Goal: Transaction & Acquisition: Purchase product/service

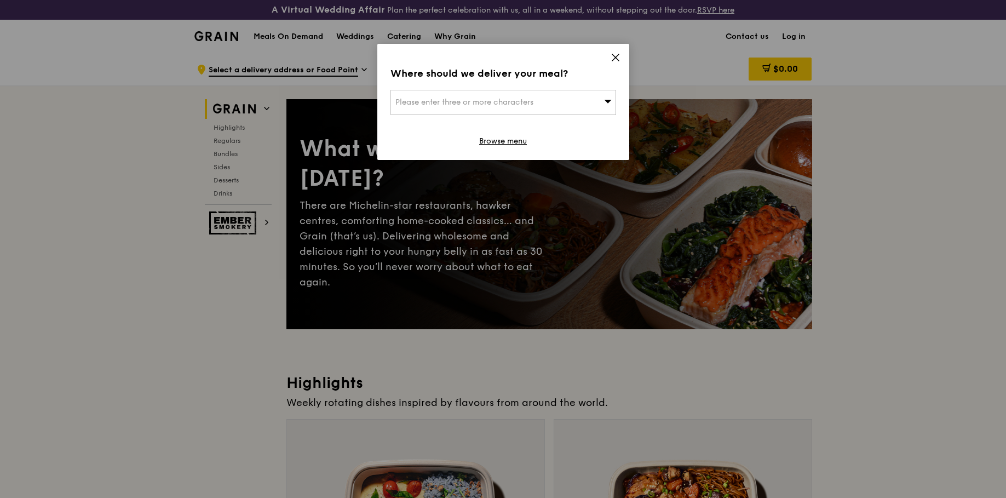
click at [614, 57] on icon at bounding box center [615, 57] width 7 height 7
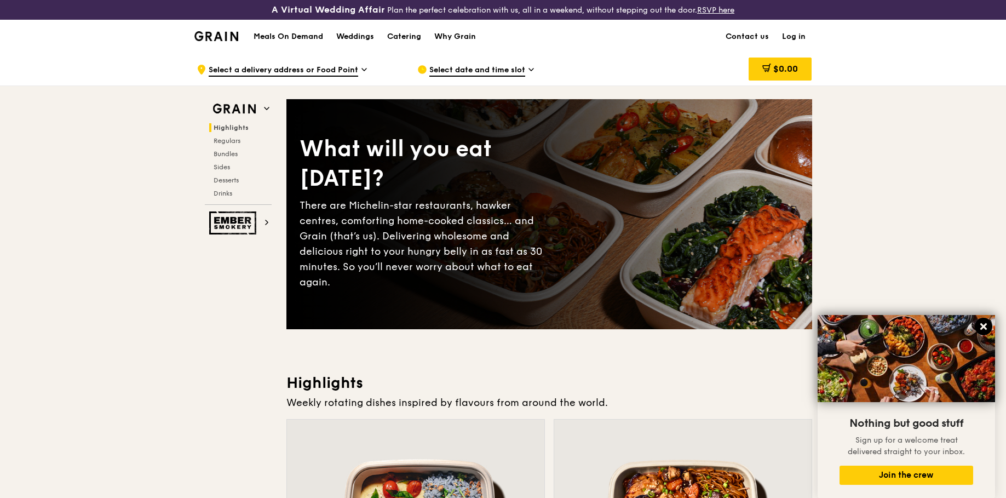
click at [983, 325] on icon at bounding box center [983, 326] width 10 height 10
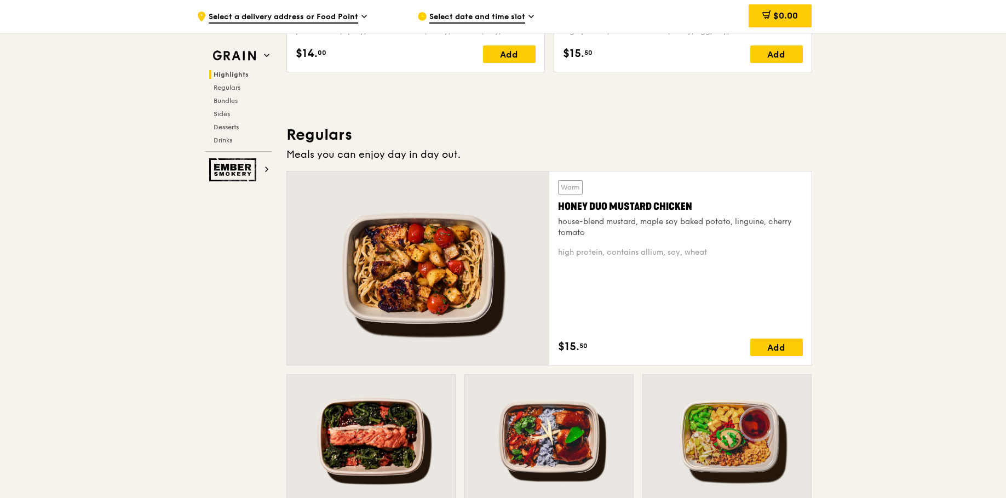
scroll to position [649, 0]
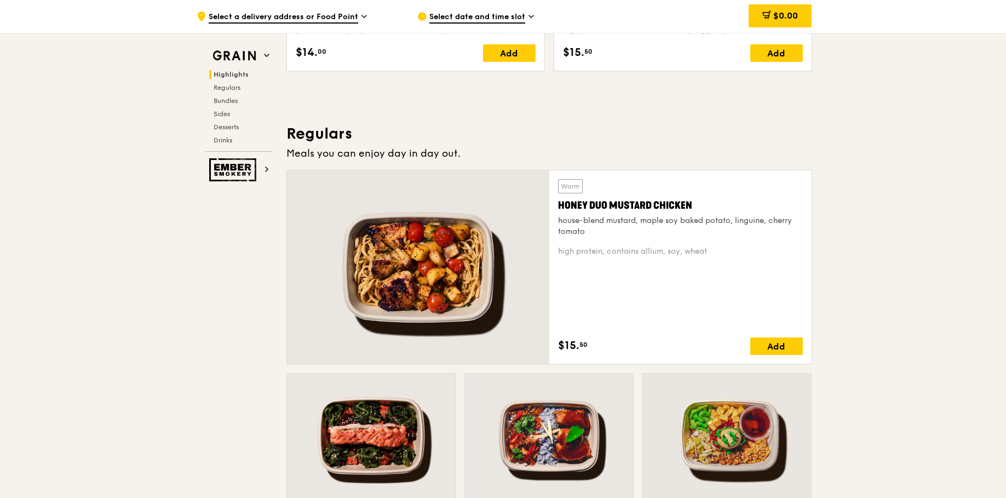
click at [432, 255] on div at bounding box center [418, 266] width 262 height 193
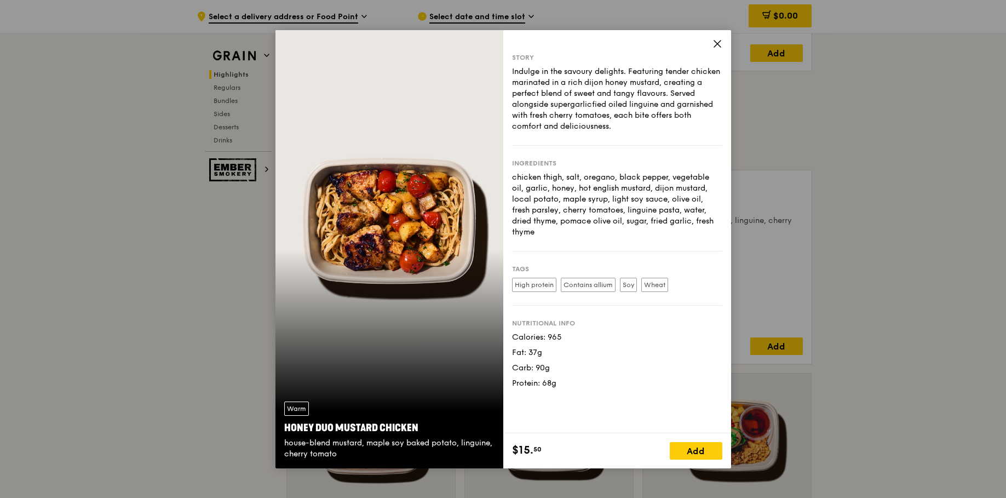
click at [454, 247] on div "Warm Honey Duo Mustard Chicken house-blend mustard, maple soy baked potato, lin…" at bounding box center [389, 249] width 228 height 438
click at [720, 41] on icon at bounding box center [717, 44] width 10 height 10
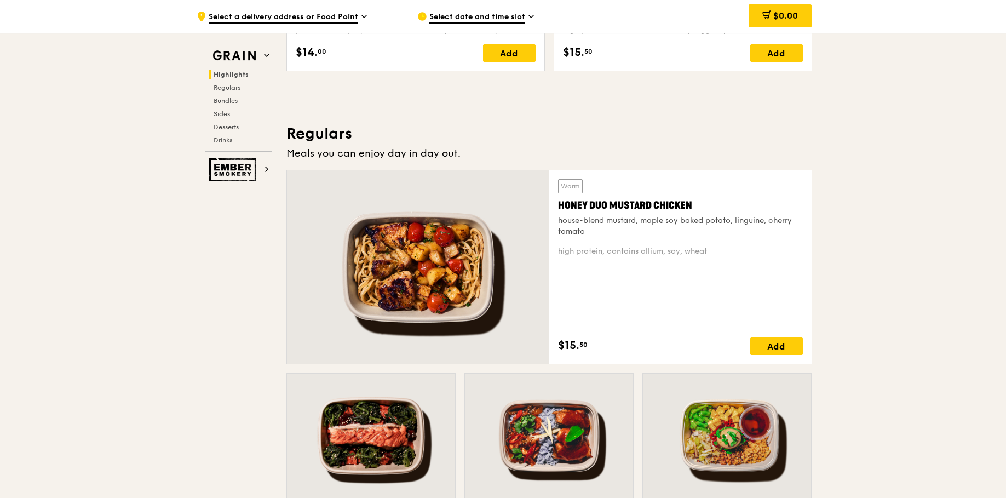
scroll to position [413, 0]
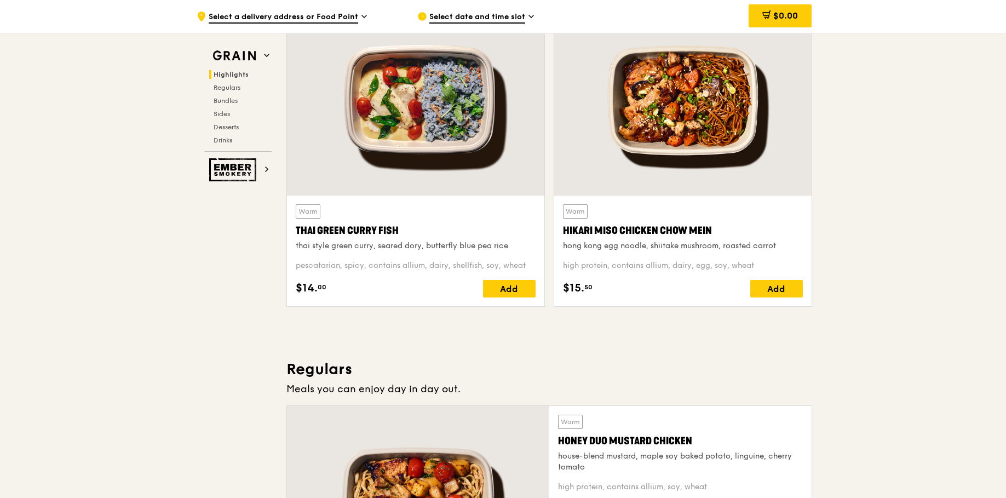
click at [685, 101] on div at bounding box center [682, 100] width 257 height 190
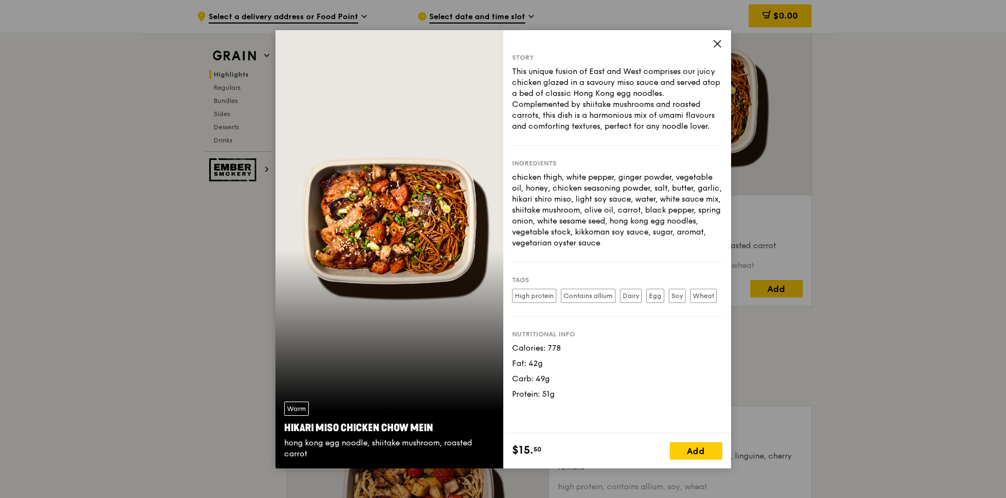
click at [715, 42] on icon at bounding box center [717, 44] width 7 height 7
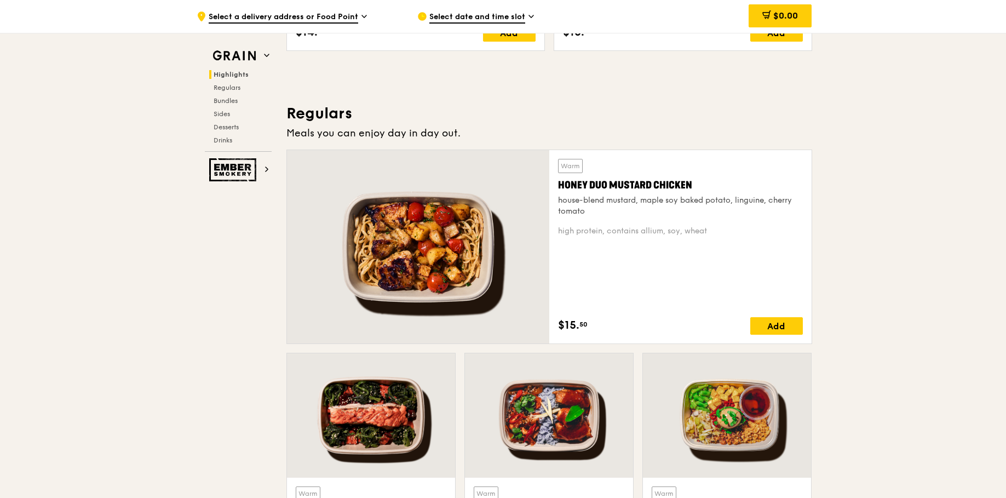
scroll to position [670, 0]
click at [488, 210] on div at bounding box center [418, 245] width 262 height 193
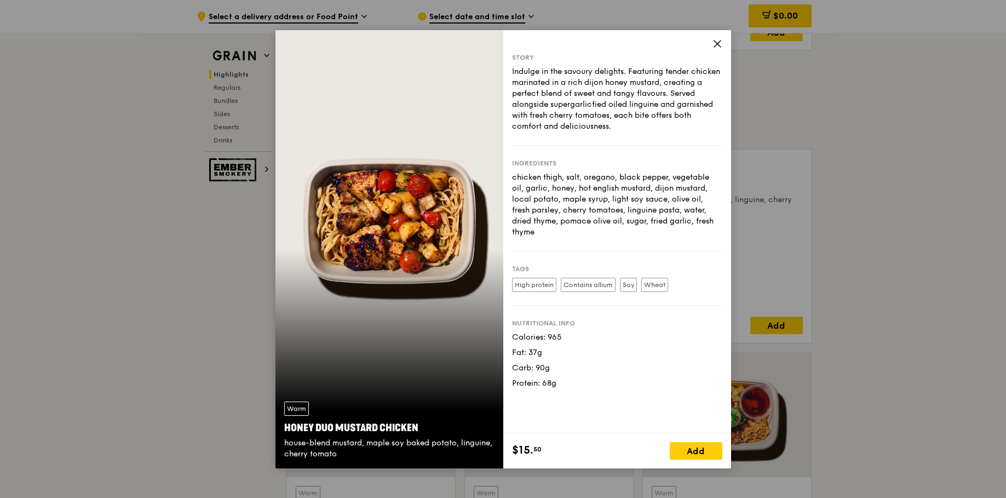
click at [716, 34] on div "Story Indulge in the savoury delights. Featuring tender chicken marinated in a …" at bounding box center [617, 231] width 228 height 403
click at [712, 42] on icon at bounding box center [717, 44] width 10 height 10
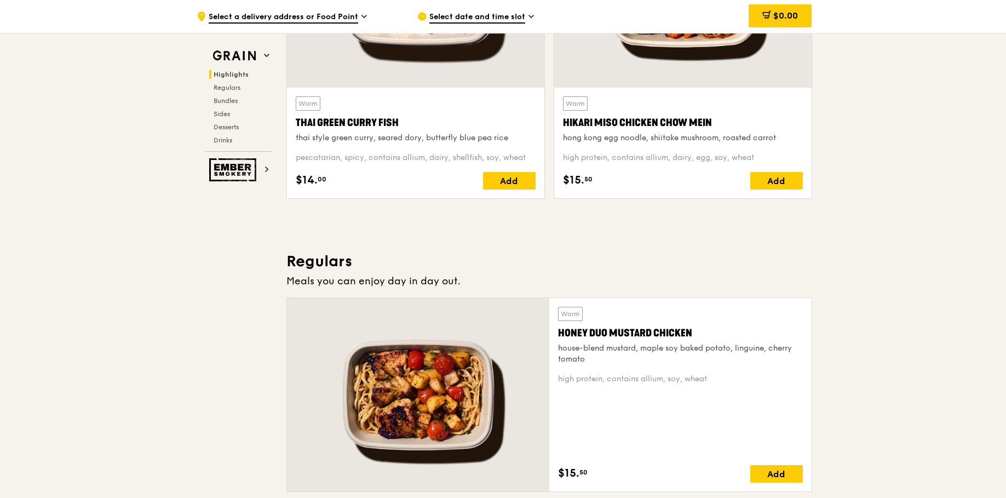
scroll to position [521, 0]
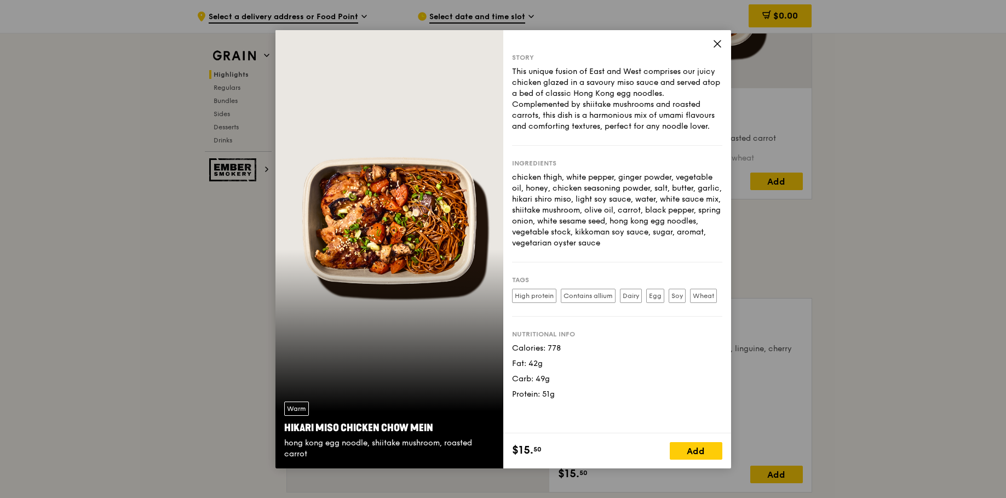
click at [718, 38] on div "Story This unique fusion of East and West comprises our juicy chicken glazed in…" at bounding box center [617, 231] width 228 height 403
click at [718, 40] on icon at bounding box center [717, 44] width 10 height 10
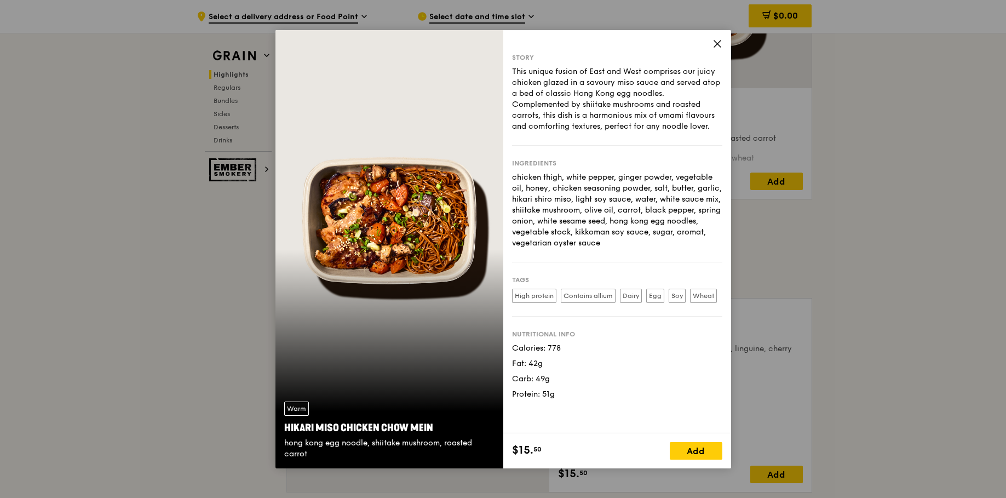
click at [718, 40] on icon at bounding box center [717, 44] width 10 height 10
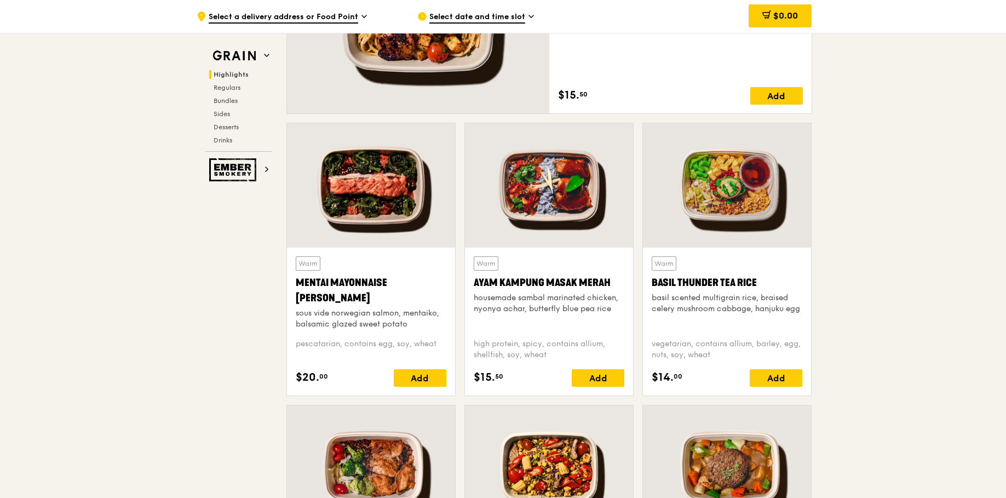
scroll to position [906, 0]
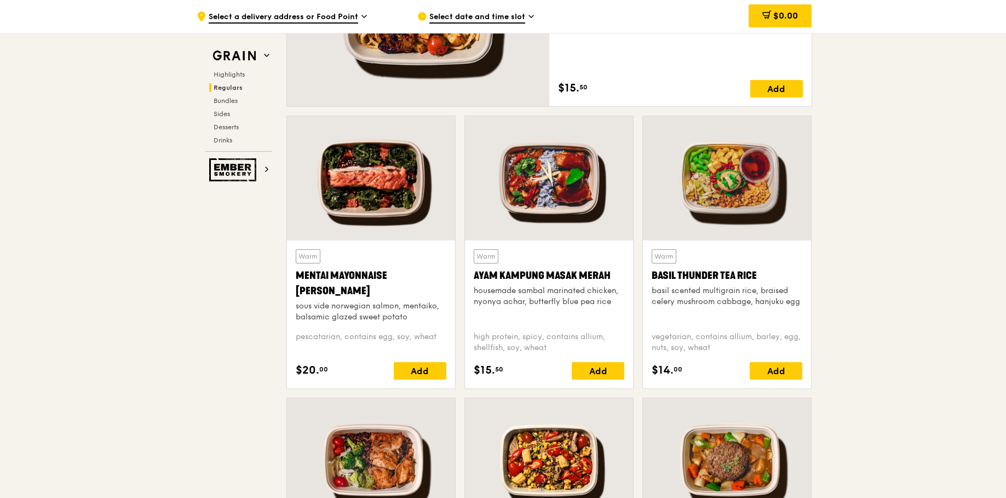
click at [354, 191] on div at bounding box center [371, 178] width 168 height 124
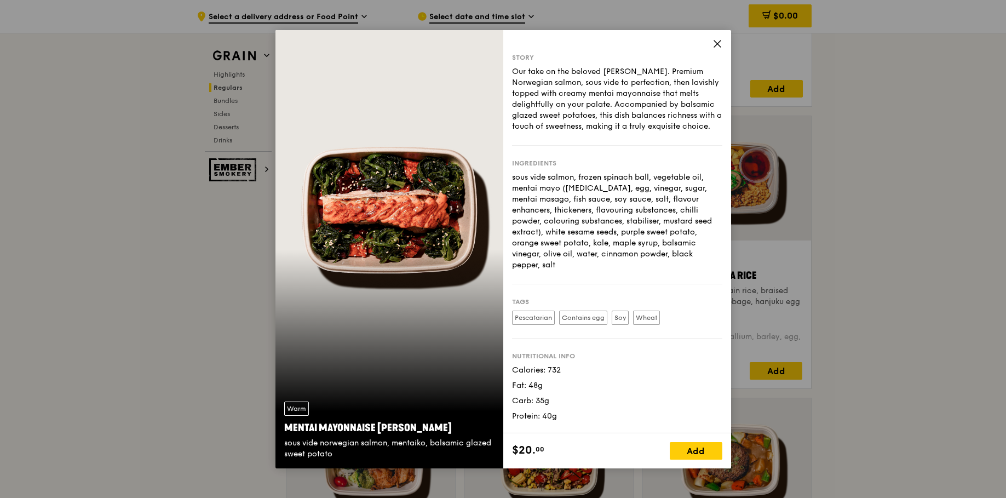
click at [718, 42] on icon at bounding box center [717, 44] width 7 height 7
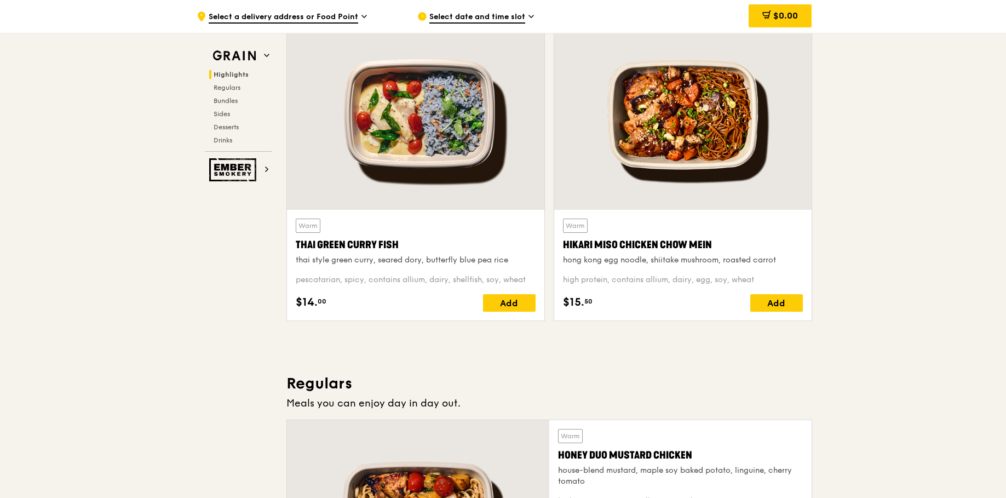
scroll to position [399, 0]
click at [693, 131] on div at bounding box center [682, 115] width 257 height 190
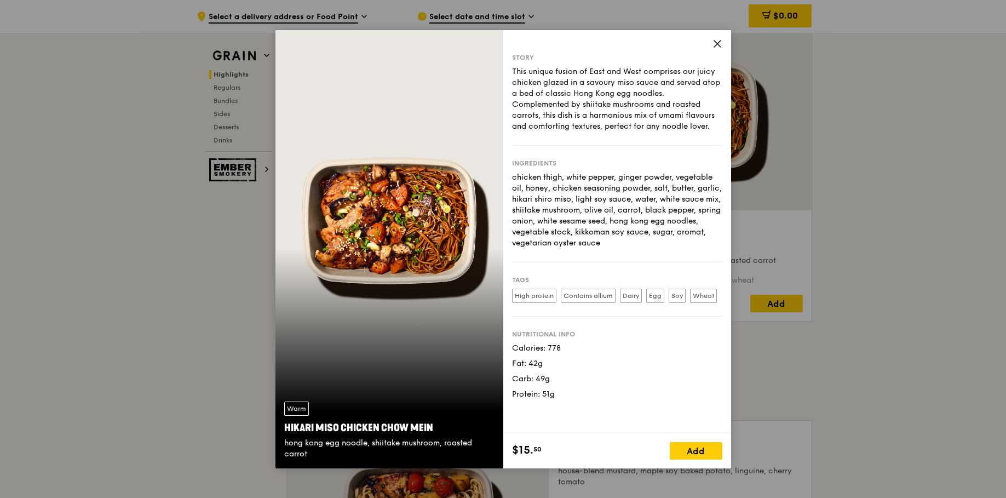
click at [718, 42] on icon at bounding box center [717, 44] width 7 height 7
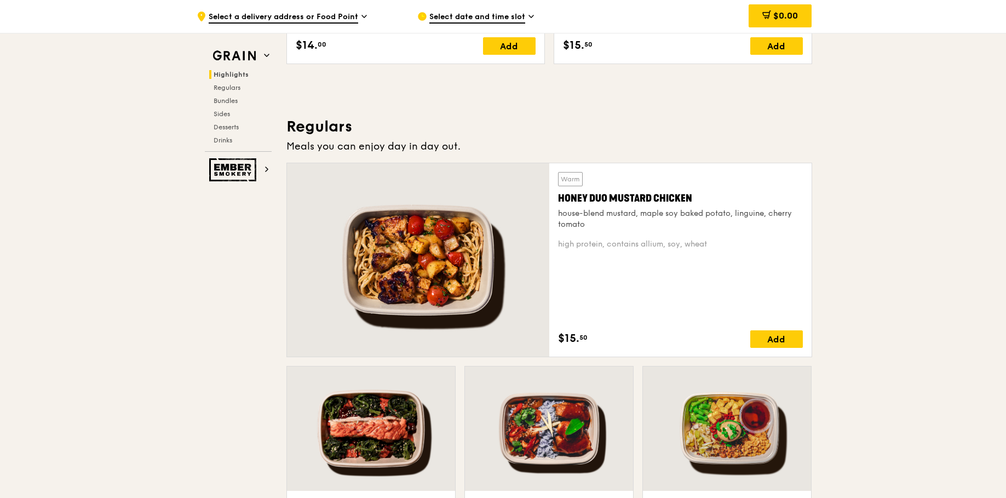
scroll to position [655, 0]
click at [370, 419] on div at bounding box center [371, 429] width 168 height 124
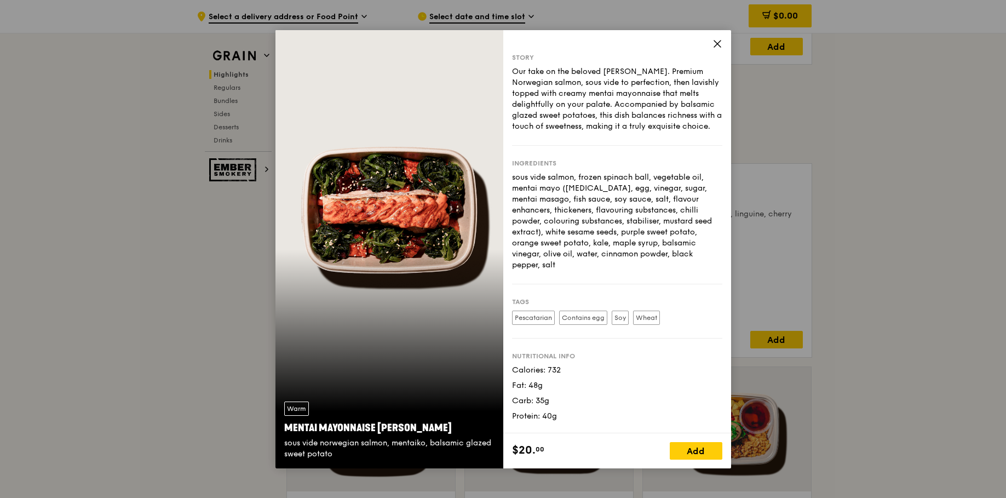
click at [716, 45] on icon at bounding box center [717, 44] width 7 height 7
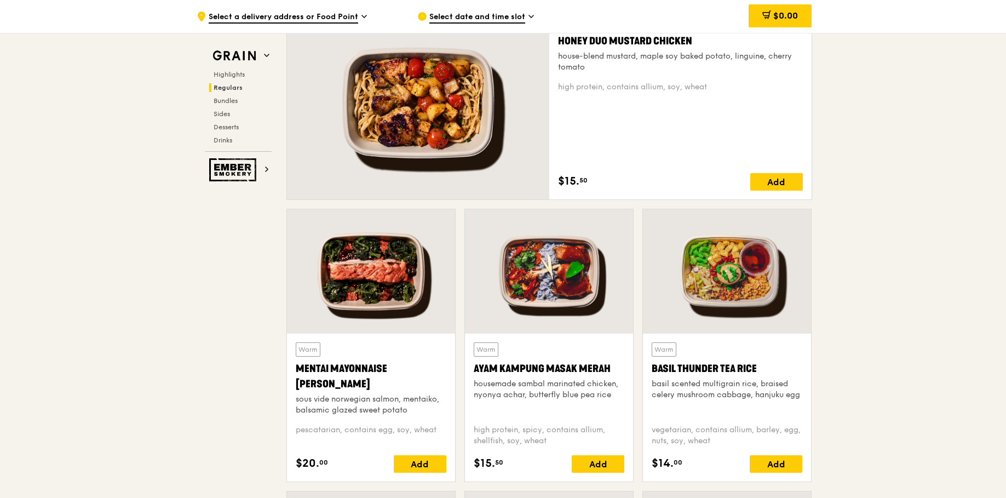
scroll to position [814, 0]
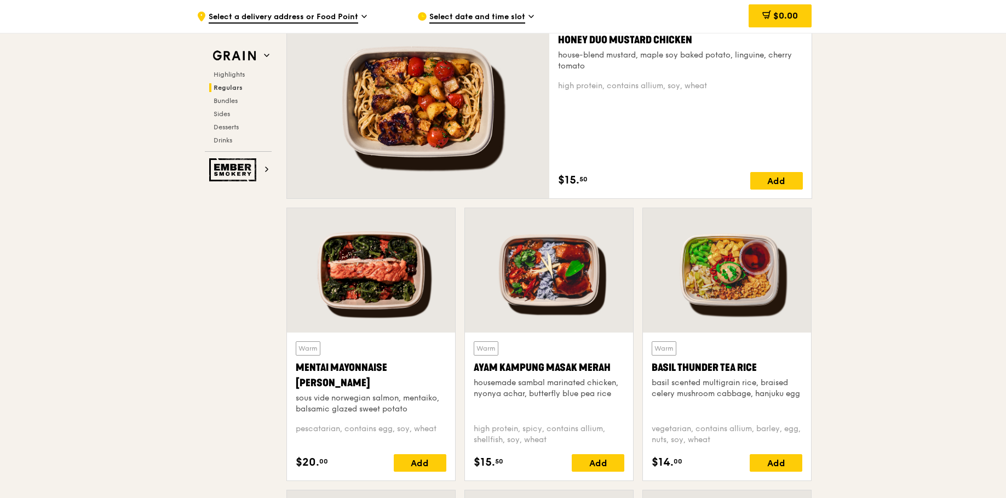
click at [562, 293] on div at bounding box center [549, 270] width 168 height 124
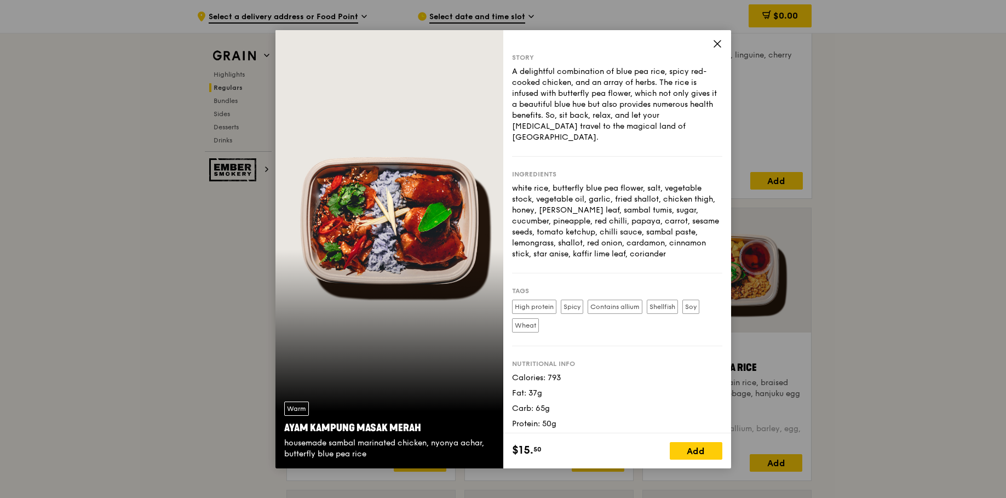
click at [718, 47] on icon at bounding box center [717, 44] width 10 height 10
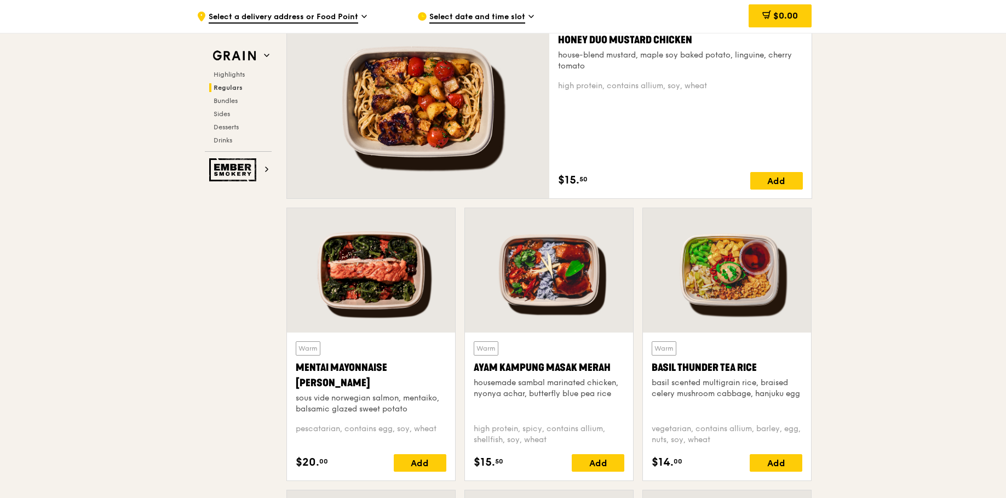
click at [359, 255] on div at bounding box center [371, 270] width 168 height 124
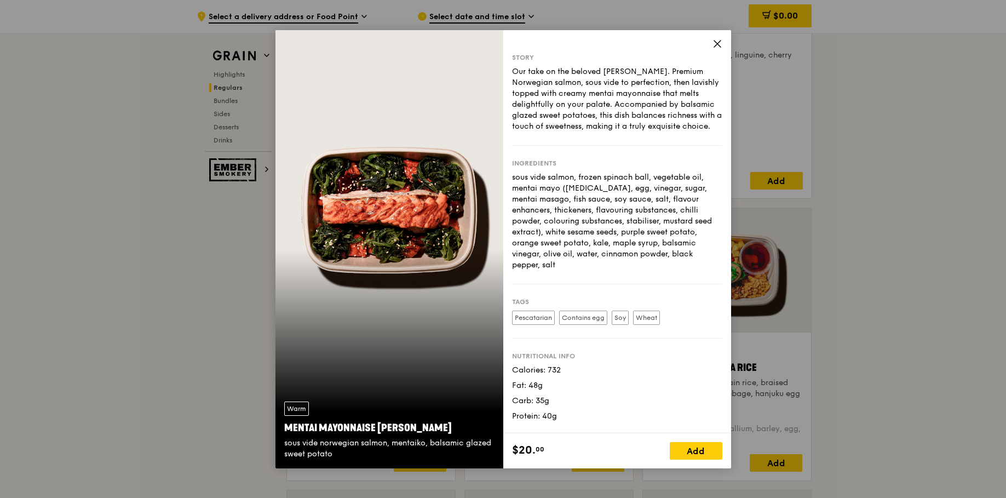
click at [720, 44] on icon at bounding box center [717, 44] width 10 height 10
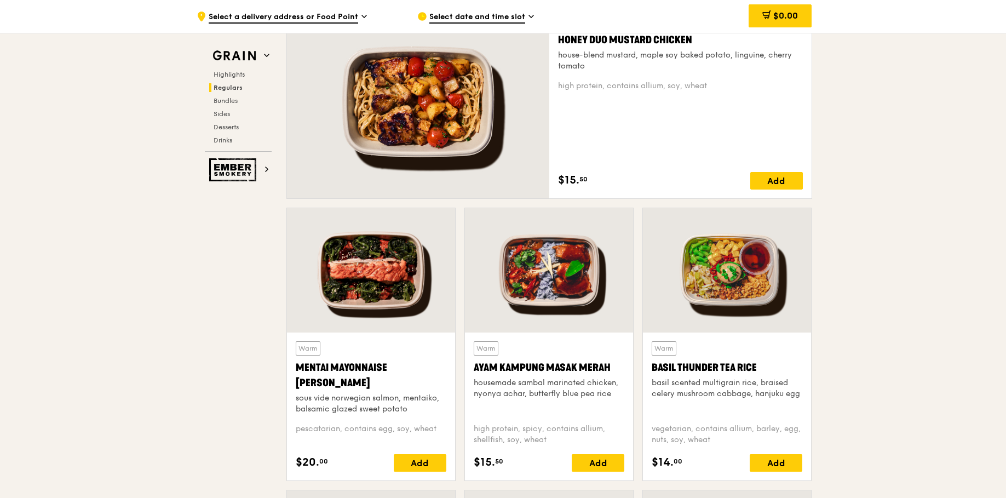
click at [722, 279] on div at bounding box center [727, 270] width 168 height 124
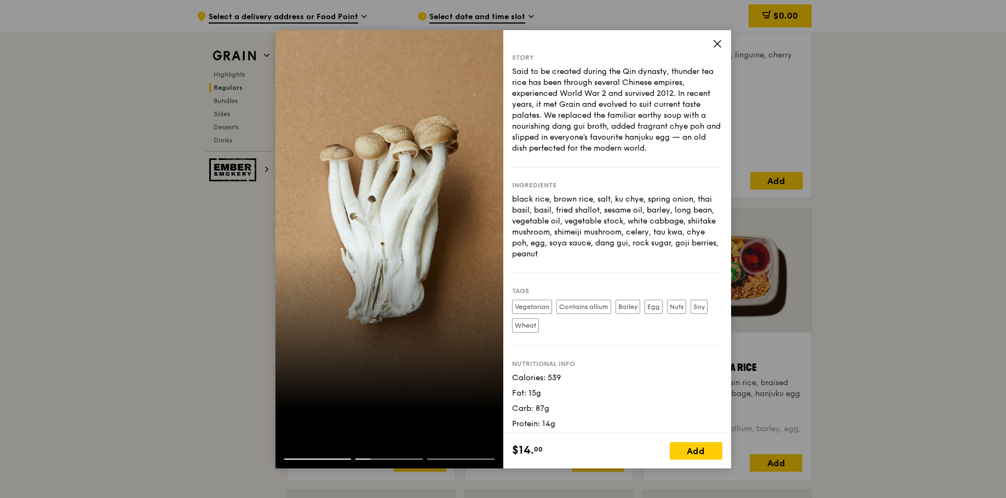
click at [713, 44] on icon at bounding box center [717, 44] width 10 height 10
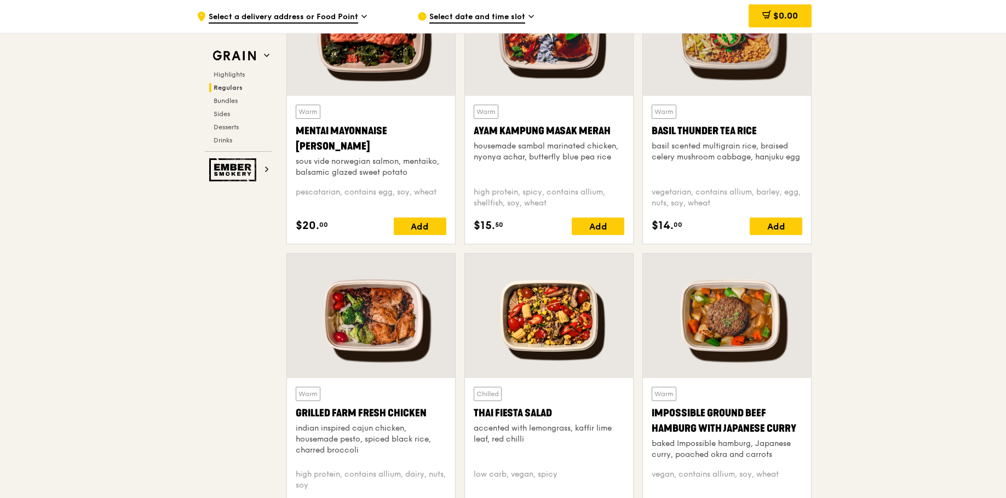
scroll to position [1051, 0]
click at [374, 318] on div at bounding box center [371, 315] width 168 height 124
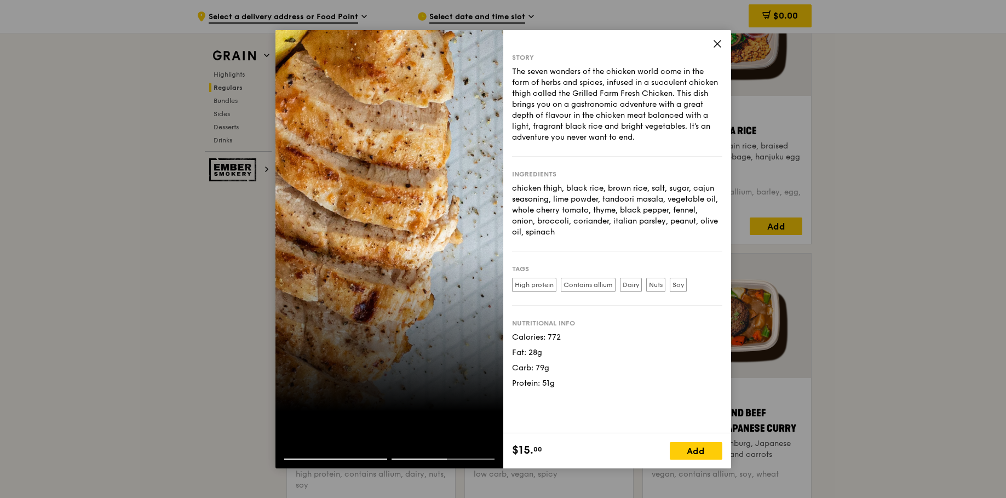
click at [716, 43] on icon at bounding box center [717, 44] width 7 height 7
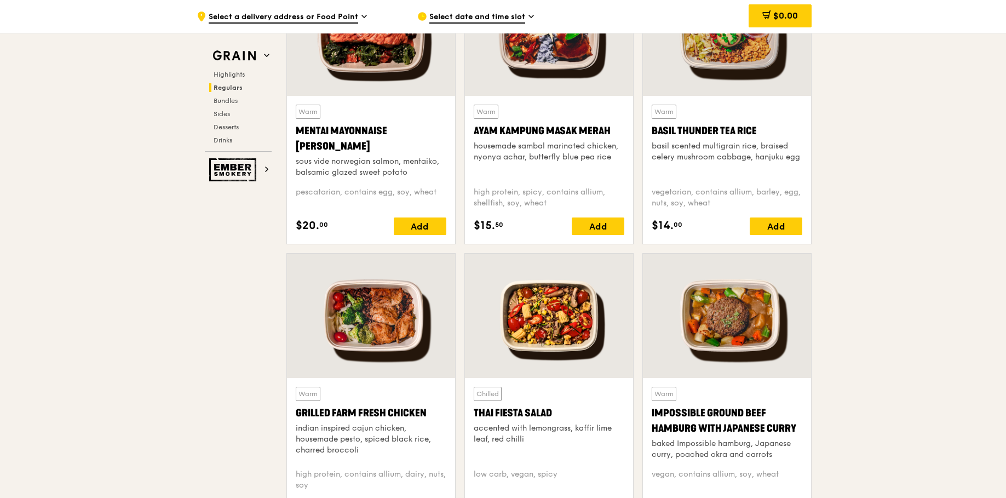
scroll to position [1150, 0]
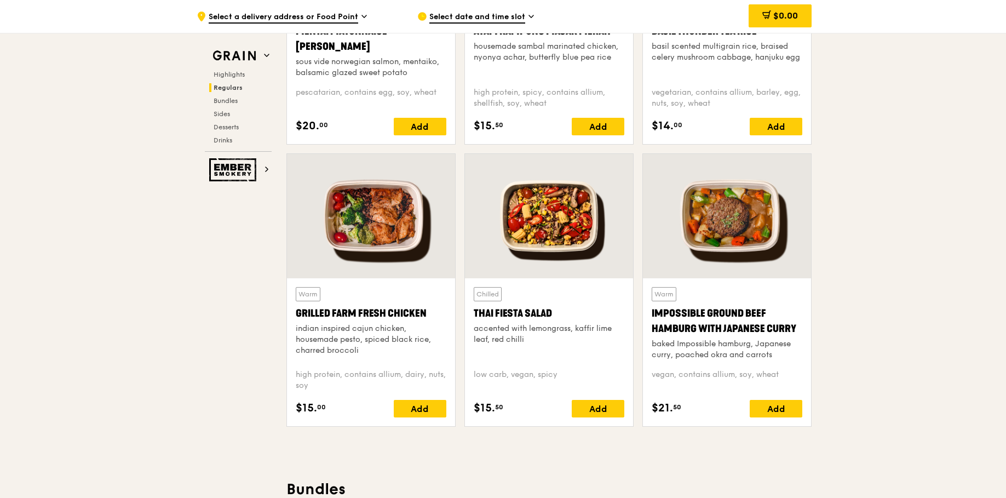
click at [378, 233] on div at bounding box center [371, 216] width 168 height 124
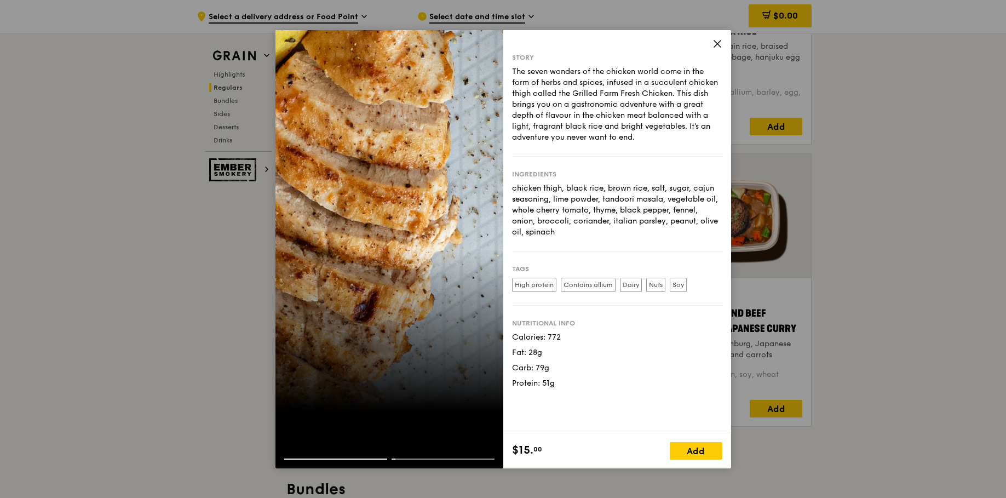
click at [714, 39] on icon at bounding box center [717, 44] width 10 height 10
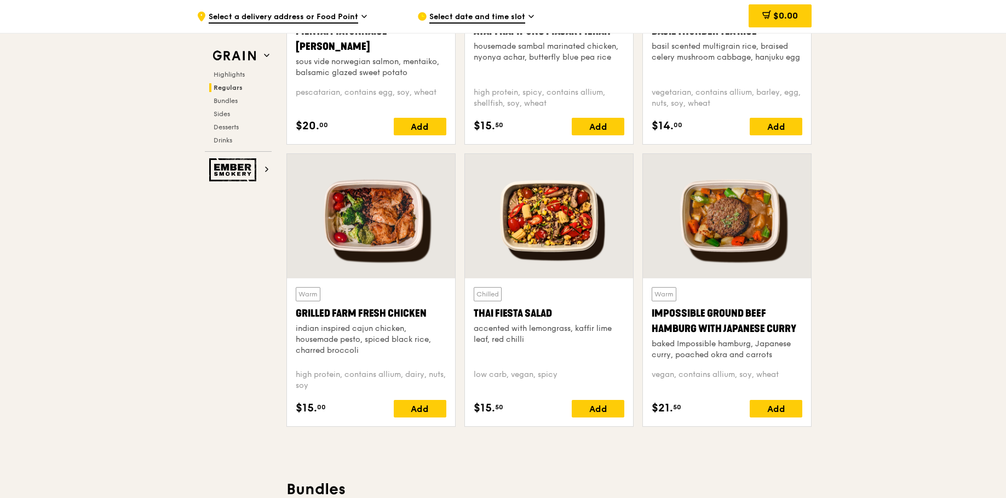
click at [564, 218] on div at bounding box center [549, 216] width 168 height 124
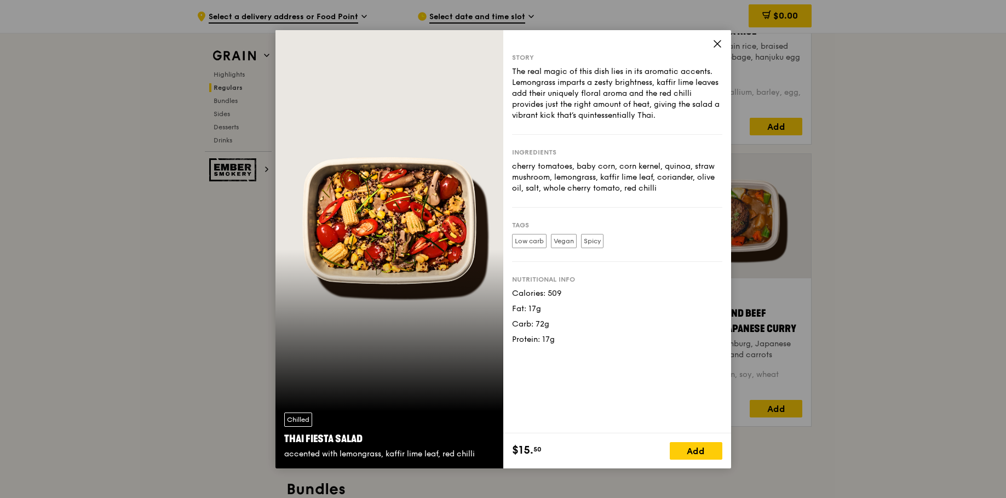
click at [715, 39] on icon at bounding box center [717, 44] width 10 height 10
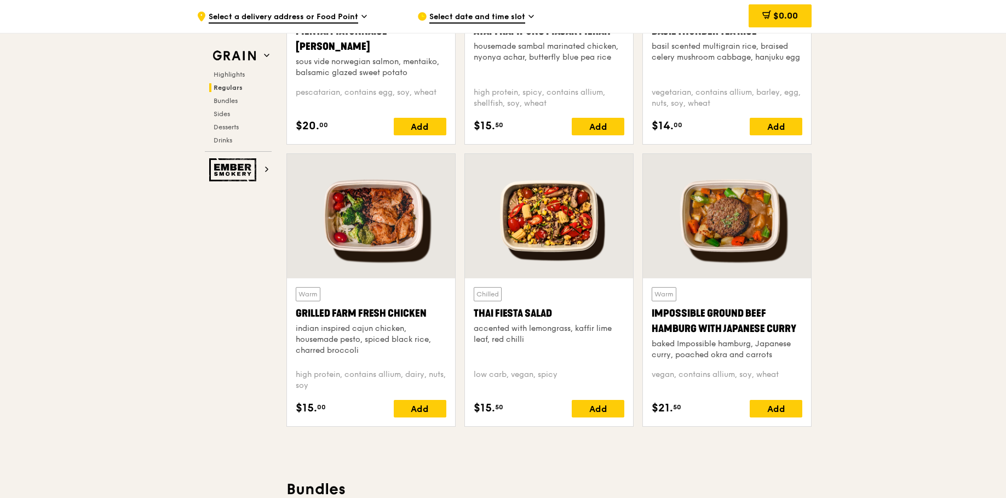
click at [734, 207] on div at bounding box center [727, 216] width 168 height 124
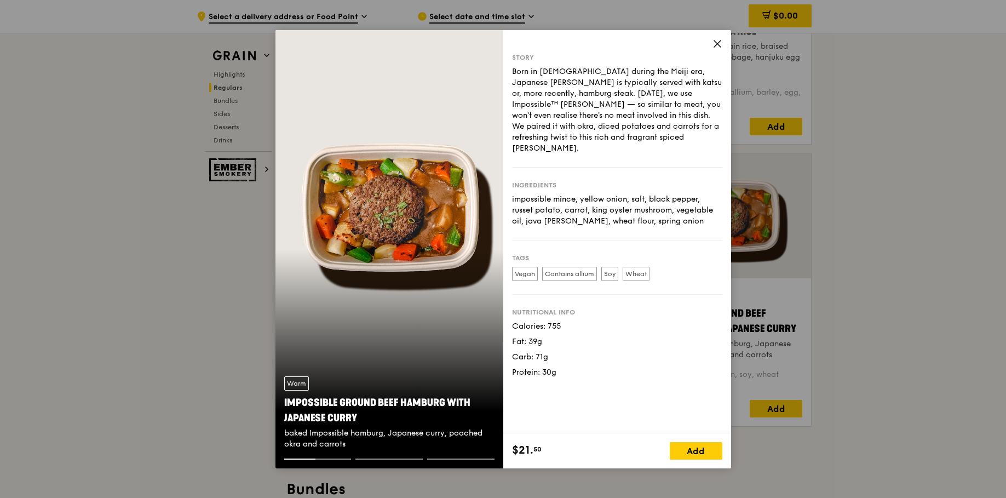
click at [716, 48] on icon at bounding box center [717, 44] width 10 height 10
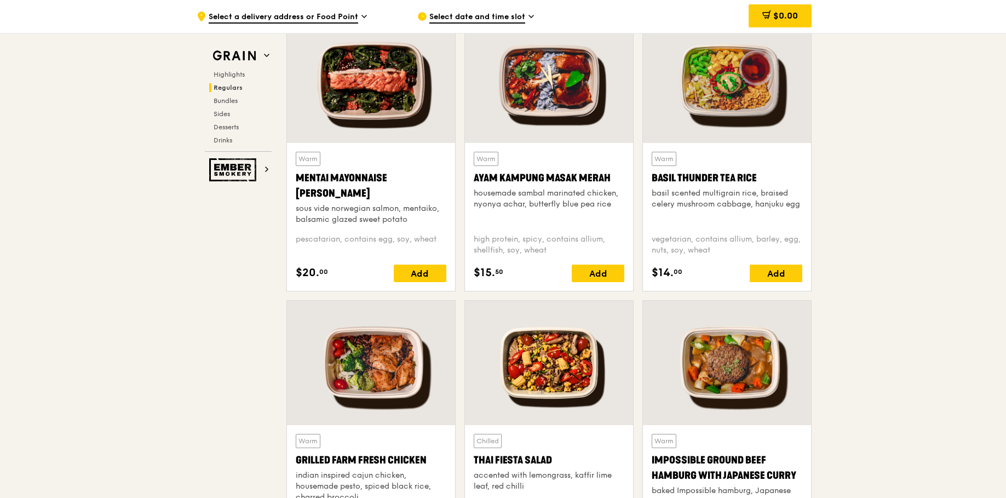
scroll to position [998, 0]
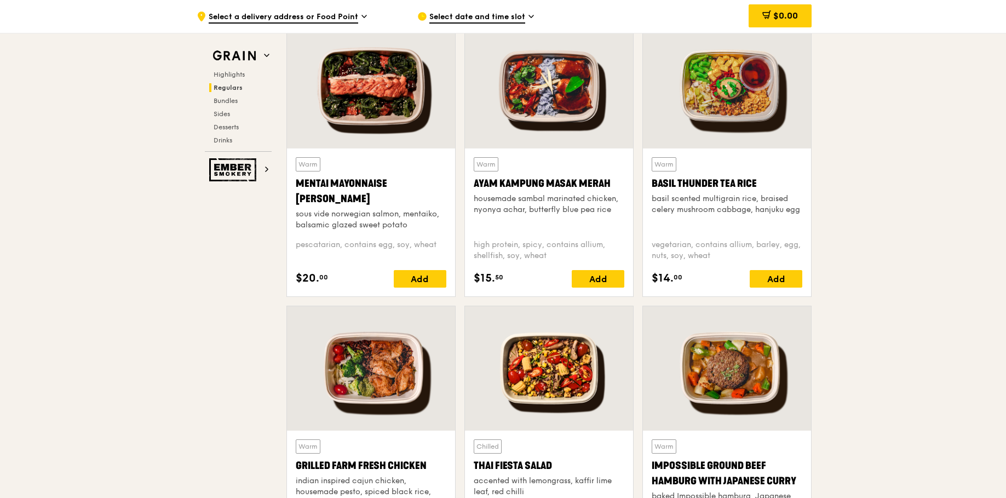
click at [393, 346] on div at bounding box center [371, 368] width 168 height 124
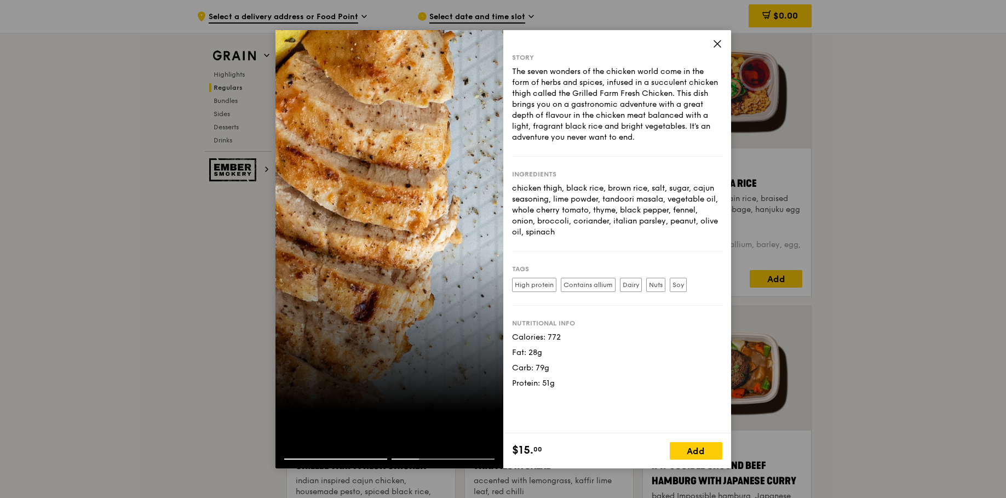
click at [720, 43] on icon at bounding box center [717, 44] width 10 height 10
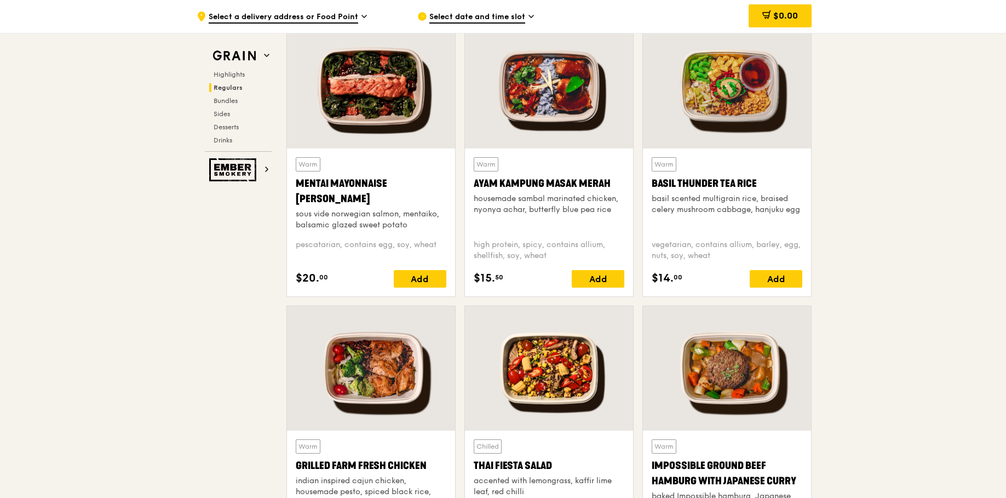
click at [374, 356] on div at bounding box center [371, 368] width 168 height 124
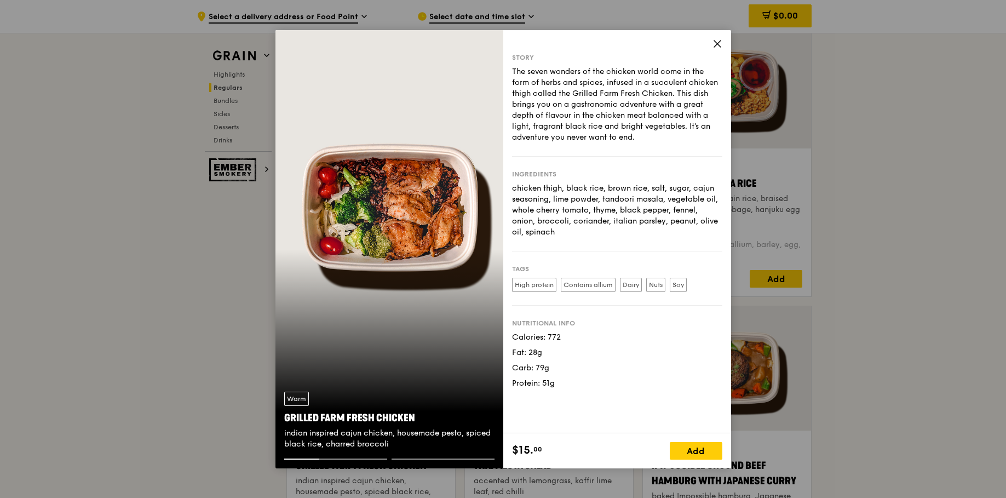
click at [344, 417] on div "Grilled Farm Fresh Chicken" at bounding box center [389, 417] width 210 height 15
drag, startPoint x: 412, startPoint y: 416, endPoint x: 284, endPoint y: 416, distance: 128.1
click at [284, 416] on div "Grilled Farm Fresh Chicken" at bounding box center [389, 417] width 210 height 15
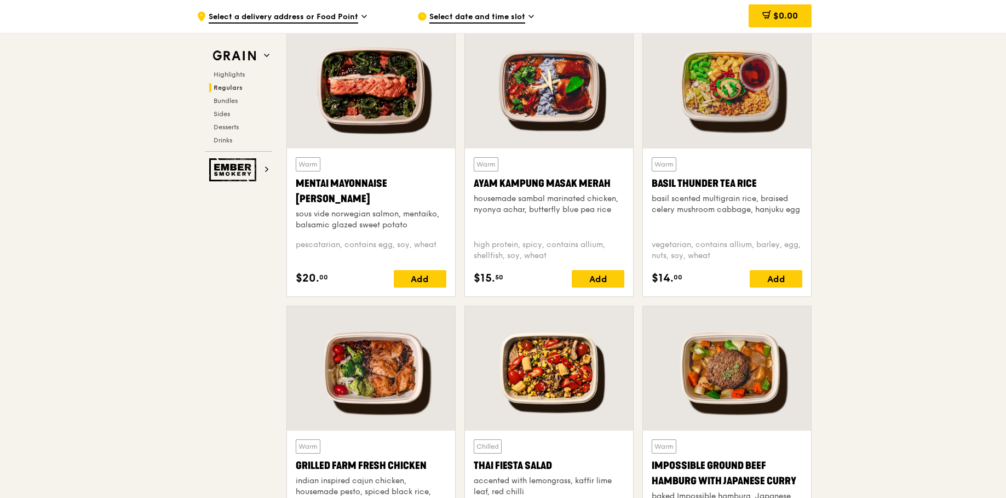
scroll to position [1108, 0]
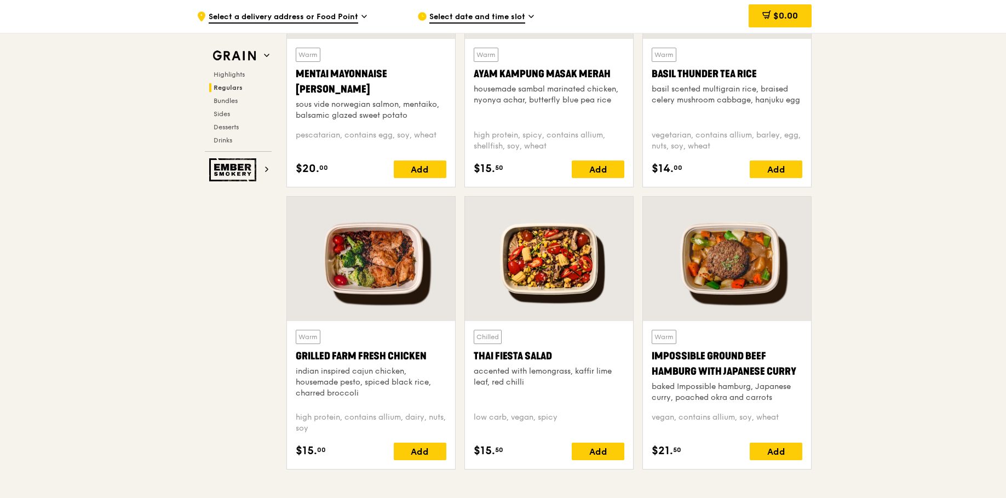
click at [344, 357] on div "Grilled Farm Fresh Chicken" at bounding box center [371, 355] width 151 height 15
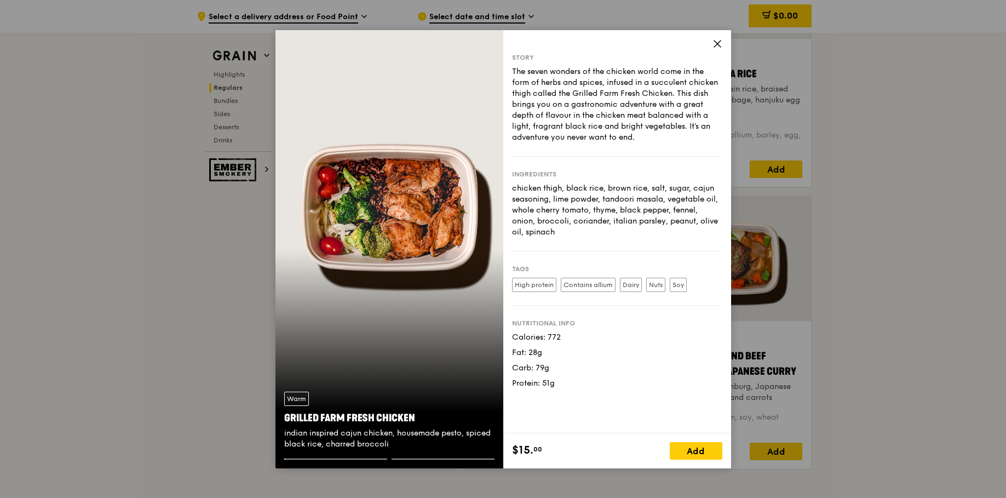
drag, startPoint x: 285, startPoint y: 415, endPoint x: 411, endPoint y: 419, distance: 126.0
click at [411, 419] on div "Grilled Farm Fresh Chicken" at bounding box center [389, 417] width 210 height 15
click at [713, 44] on icon at bounding box center [717, 44] width 10 height 10
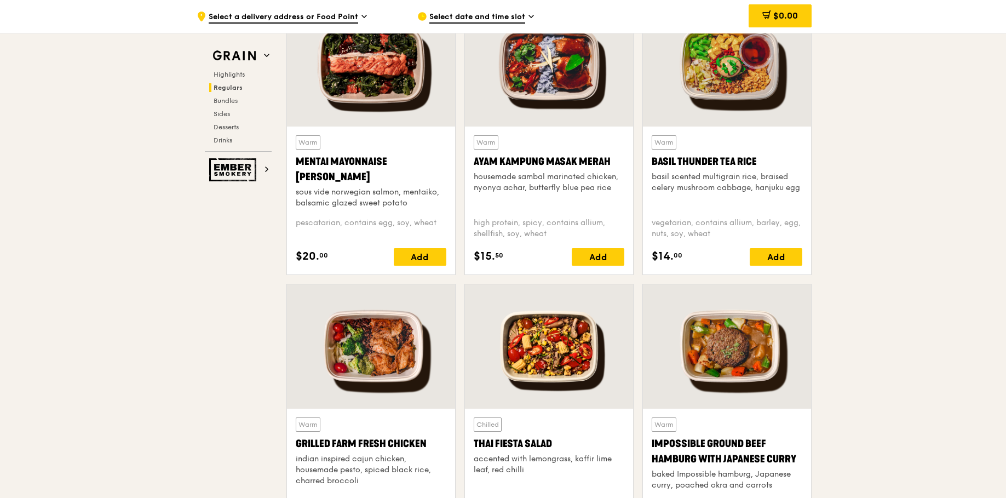
scroll to position [1020, 0]
click at [378, 134] on div "Warm Mentai Mayonnaise Aburi Salmon sous vide norwegian salmon, mentaiko, balsa…" at bounding box center [371, 200] width 168 height 148
click at [380, 93] on div at bounding box center [371, 64] width 168 height 124
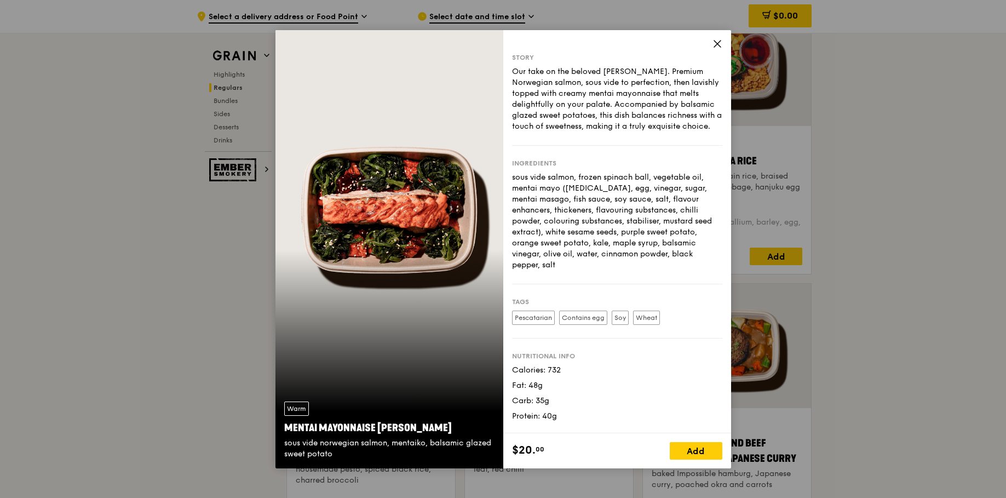
click at [719, 45] on icon at bounding box center [717, 44] width 7 height 7
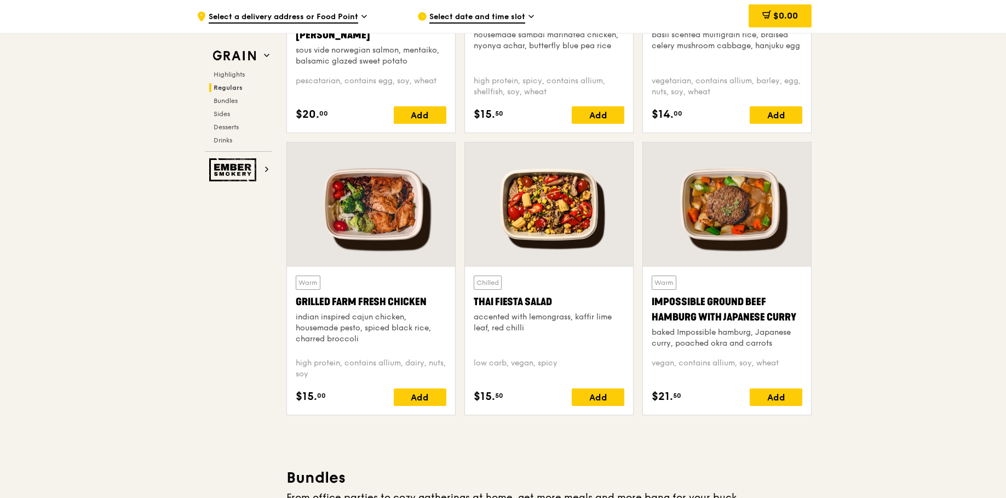
scroll to position [1162, 0]
click at [562, 244] on div at bounding box center [549, 204] width 168 height 124
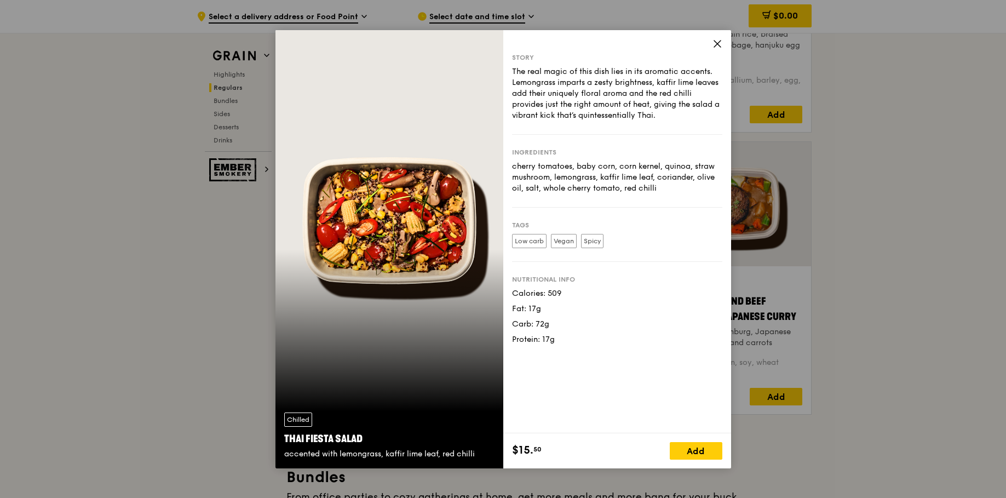
click at [718, 45] on icon at bounding box center [717, 44] width 10 height 10
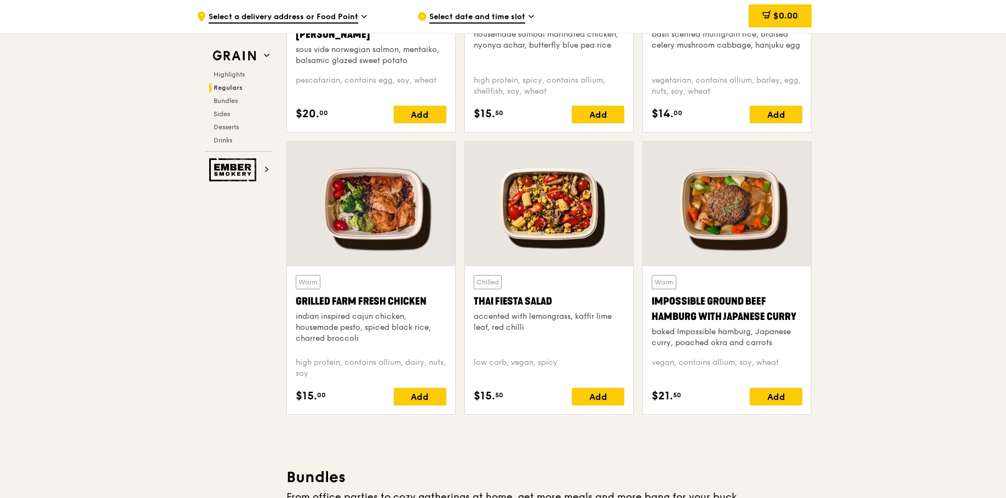
click at [378, 203] on div at bounding box center [371, 204] width 168 height 124
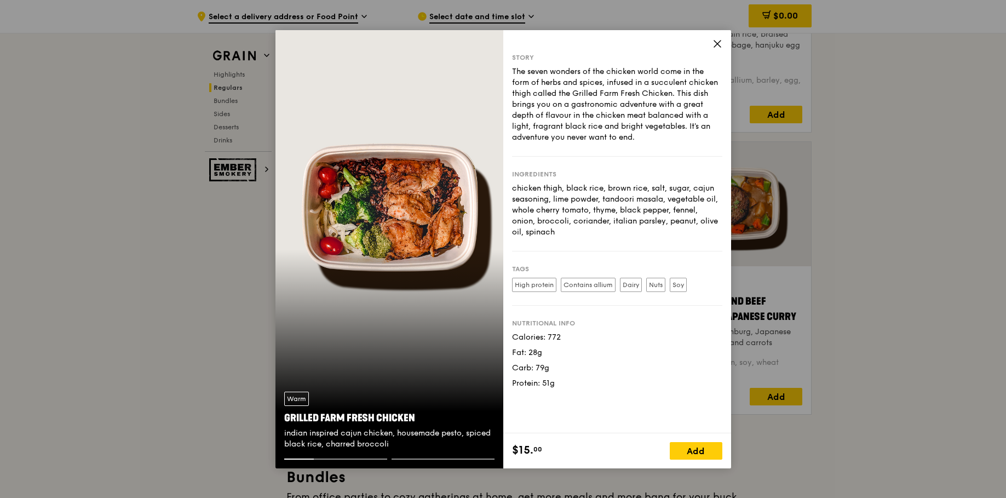
click at [717, 47] on icon at bounding box center [717, 44] width 10 height 10
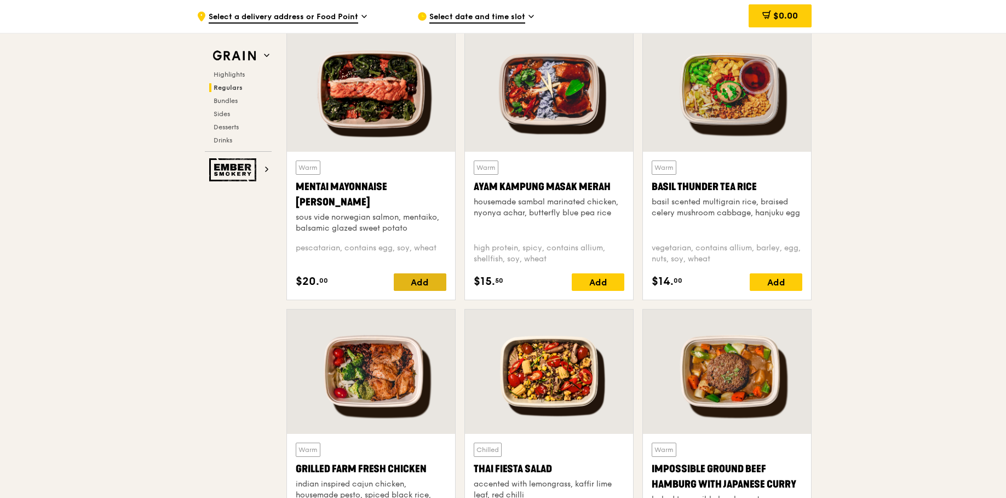
scroll to position [988, 0]
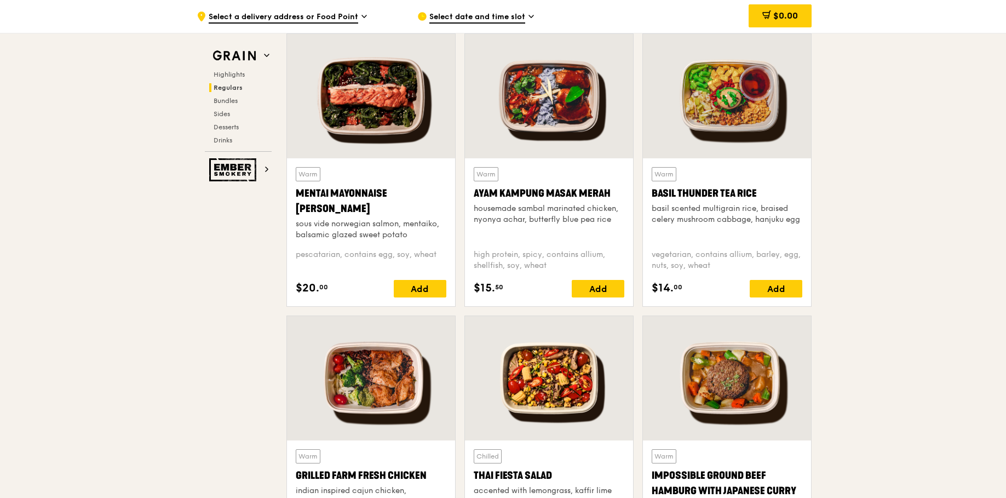
click at [379, 99] on div at bounding box center [371, 96] width 168 height 124
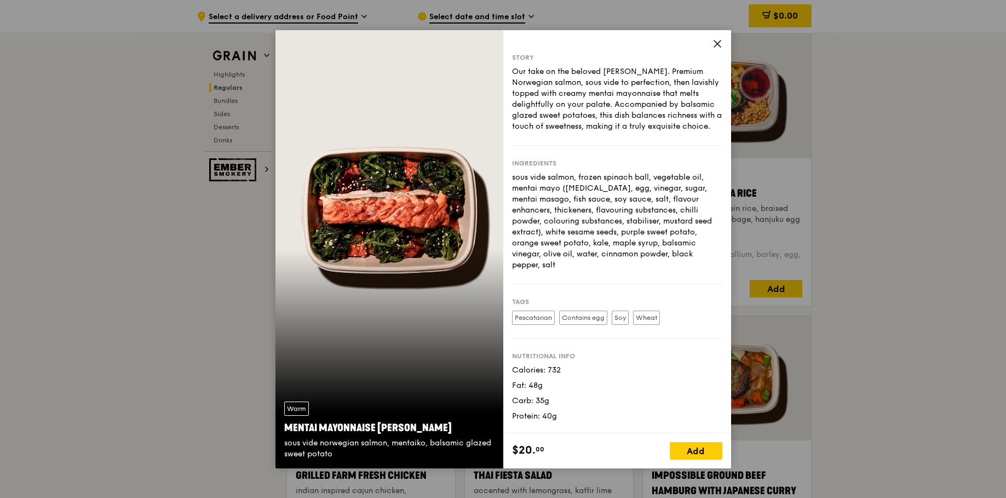
click at [717, 48] on icon at bounding box center [717, 44] width 10 height 10
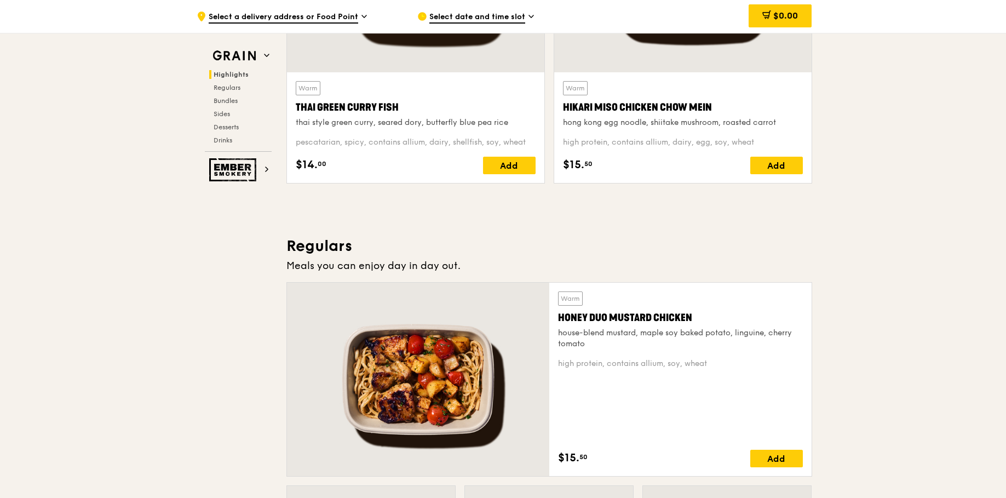
scroll to position [401, 0]
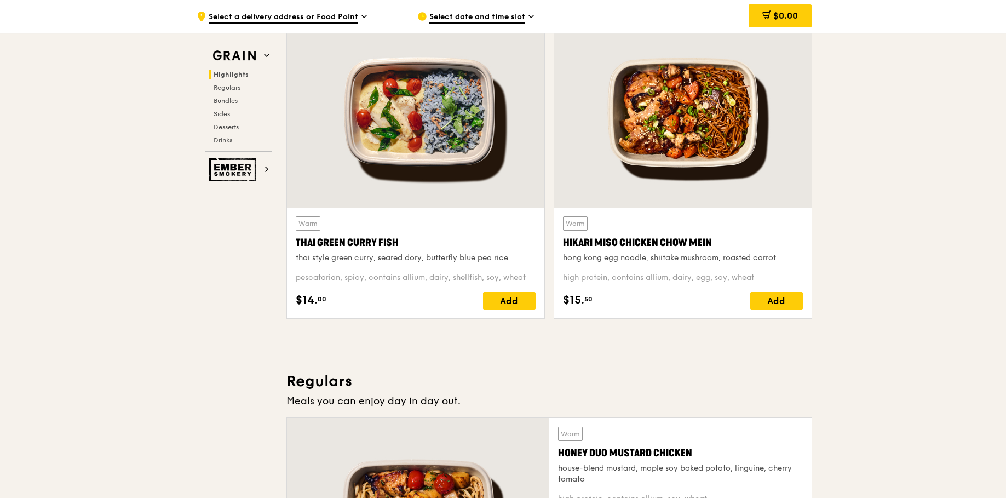
click at [688, 125] on div at bounding box center [682, 113] width 257 height 190
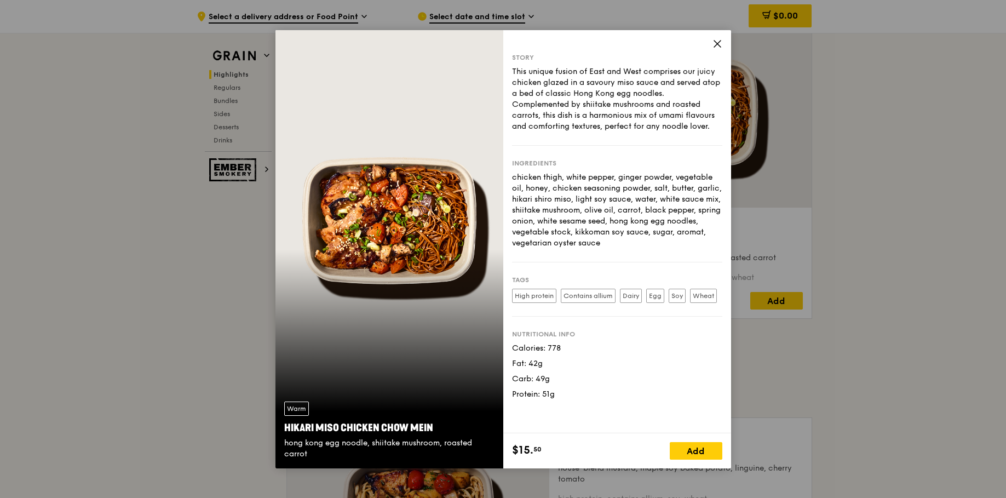
click at [716, 42] on icon at bounding box center [717, 44] width 7 height 7
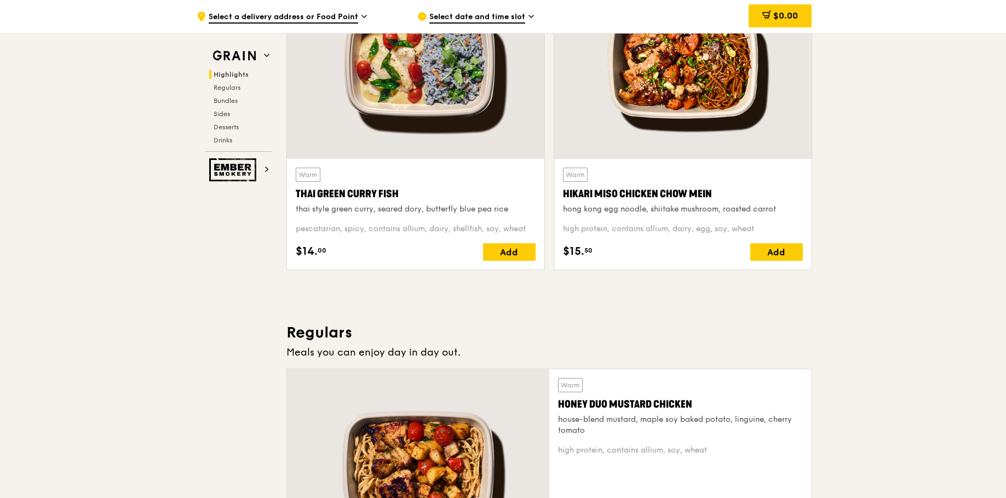
scroll to position [449, 0]
click at [668, 63] on div at bounding box center [682, 64] width 257 height 190
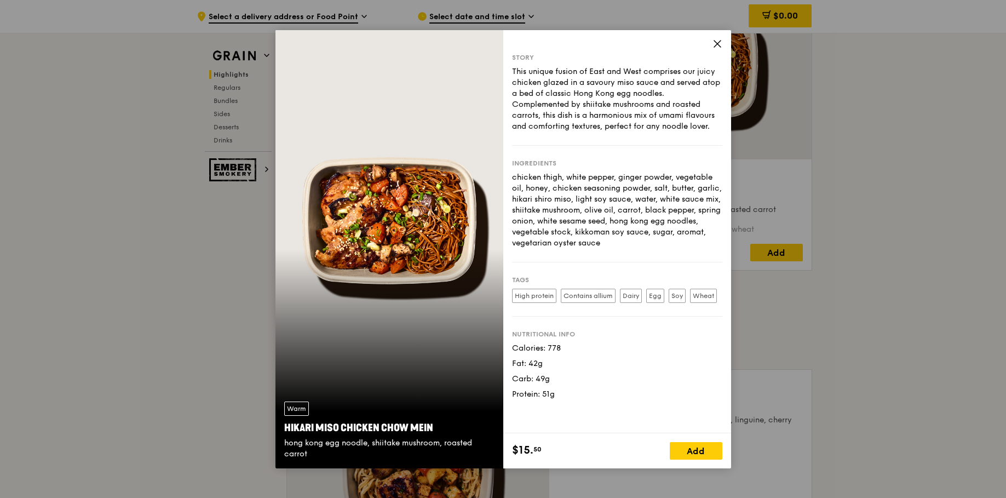
click at [714, 42] on icon at bounding box center [717, 44] width 7 height 7
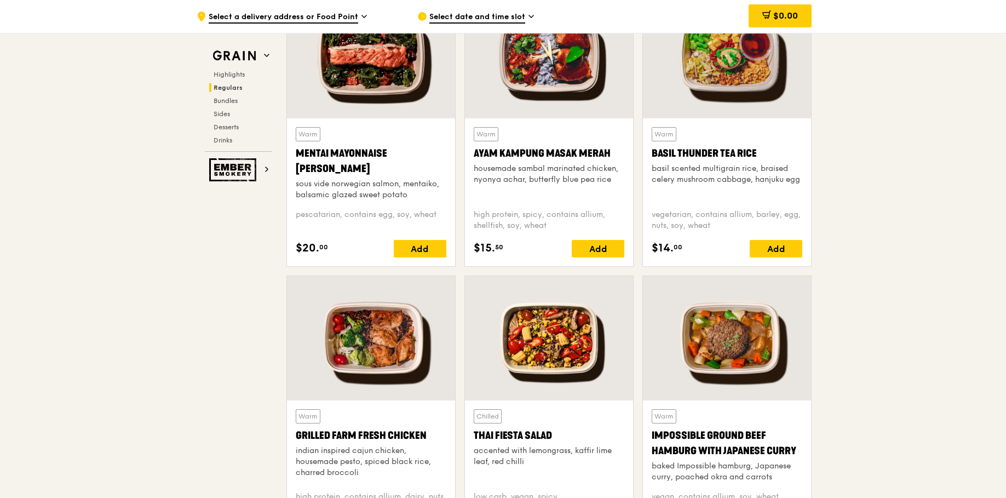
scroll to position [1168, 0]
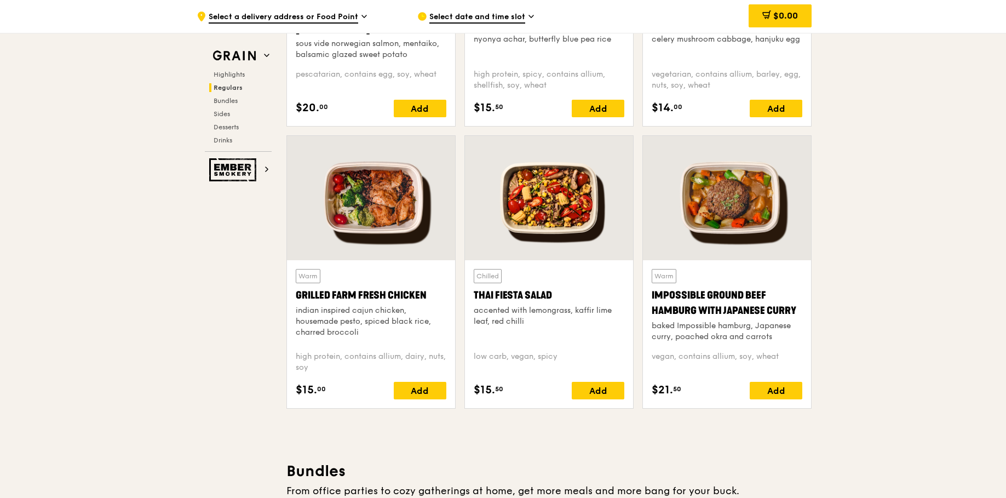
click at [372, 208] on div at bounding box center [371, 198] width 168 height 124
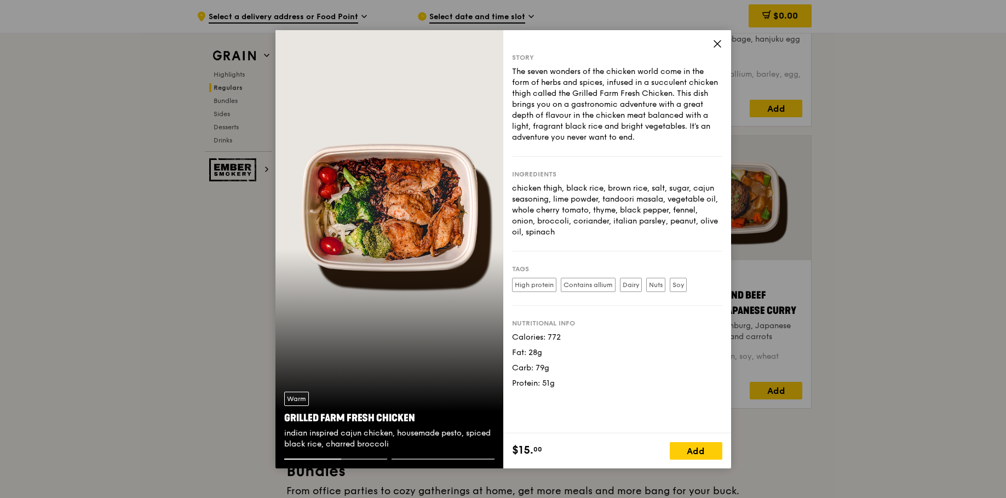
click at [366, 418] on div "Grilled Farm Fresh Chicken" at bounding box center [389, 417] width 210 height 15
click at [366, 419] on div "Grilled Farm Fresh Chicken" at bounding box center [389, 417] width 210 height 15
click at [417, 418] on div "Grilled Farm Fresh Chicken" at bounding box center [389, 417] width 210 height 15
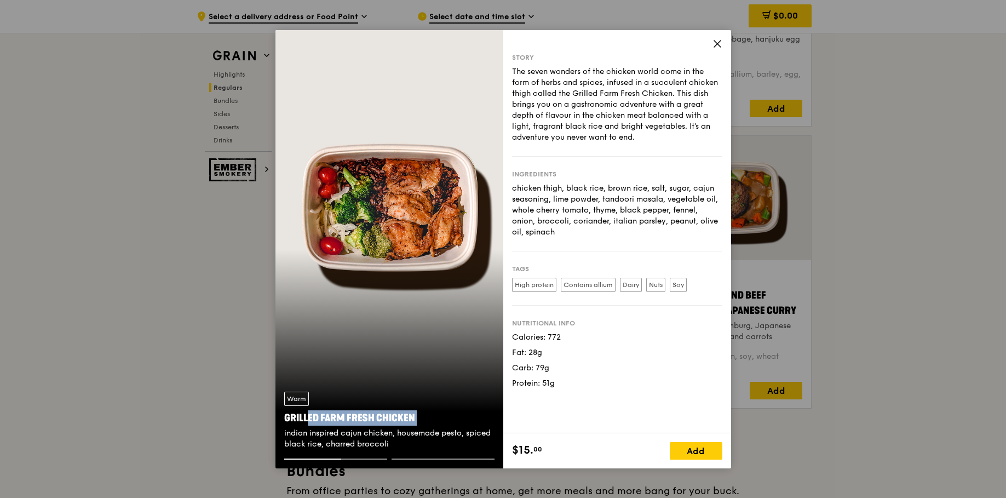
drag, startPoint x: 417, startPoint y: 418, endPoint x: 299, endPoint y: 416, distance: 118.3
click at [299, 415] on div "Grilled Farm Fresh Chicken" at bounding box center [389, 417] width 210 height 15
copy div "Grilled Farm Fresh Chicken"
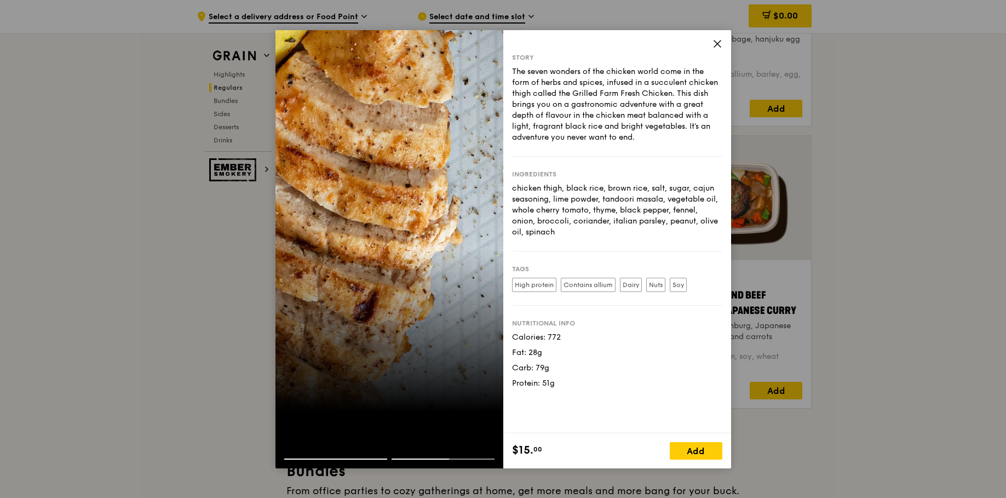
click at [716, 47] on icon at bounding box center [717, 44] width 10 height 10
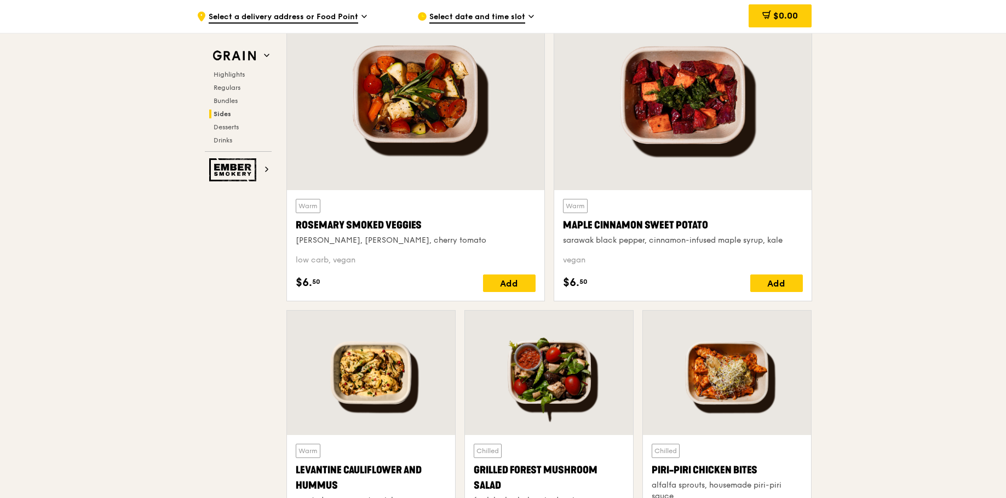
scroll to position [2538, 0]
click at [445, 116] on div at bounding box center [415, 95] width 257 height 190
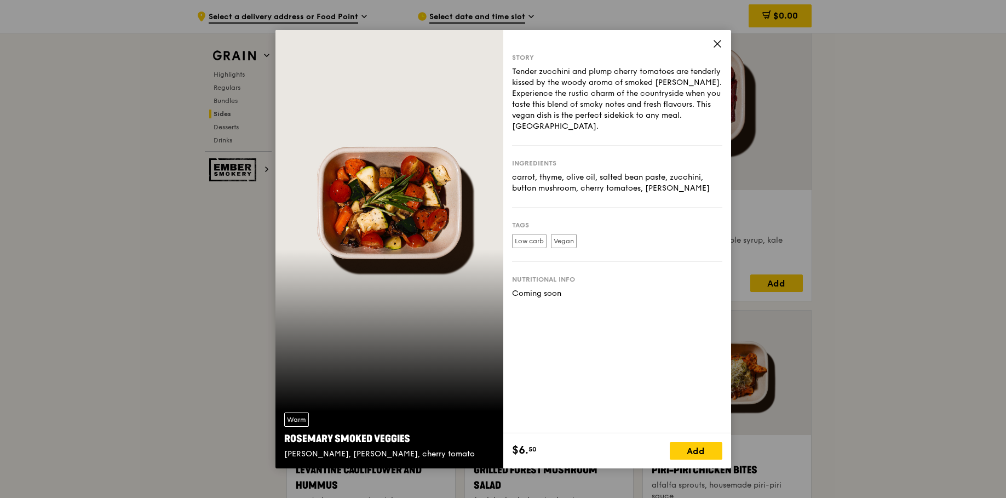
click at [420, 243] on div "Warm [PERSON_NAME] Smoked Veggies [PERSON_NAME], cherry tomato" at bounding box center [389, 249] width 228 height 438
click at [716, 39] on icon at bounding box center [717, 44] width 10 height 10
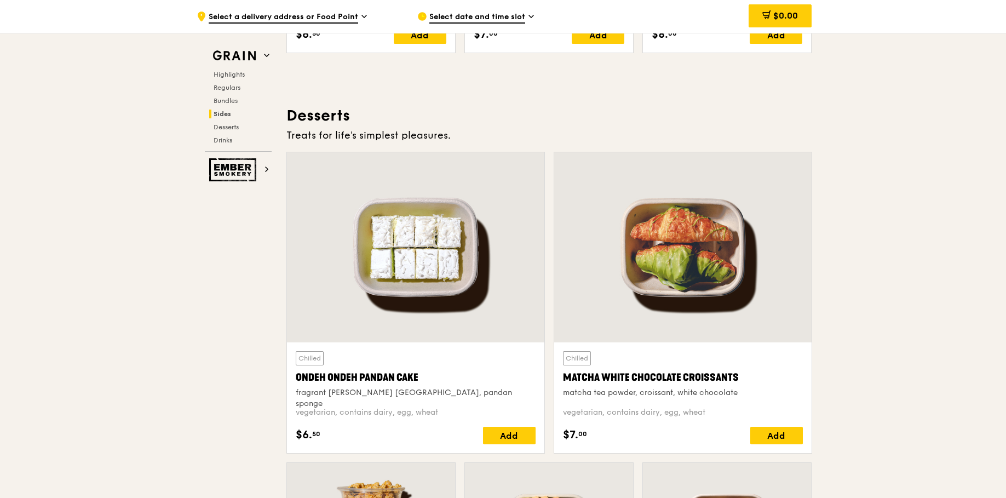
scroll to position [3062, 0]
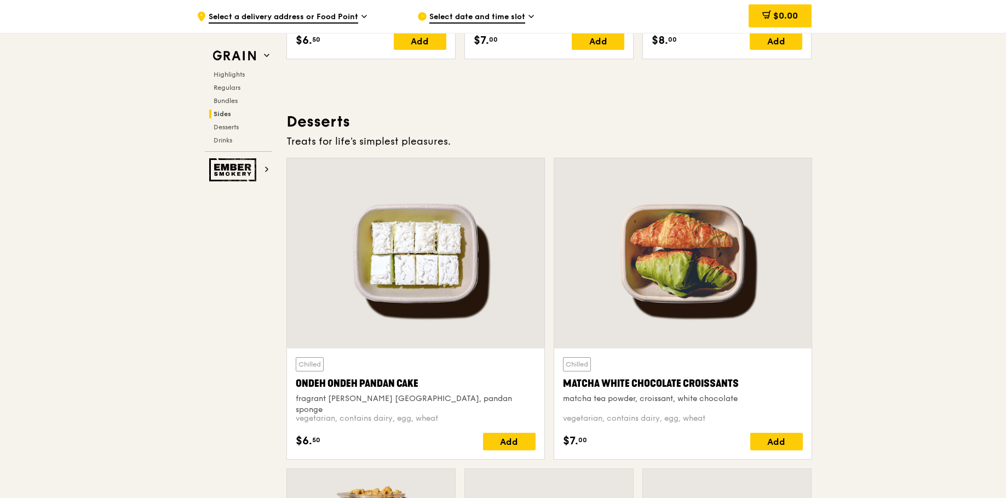
click at [698, 255] on div at bounding box center [682, 253] width 257 height 190
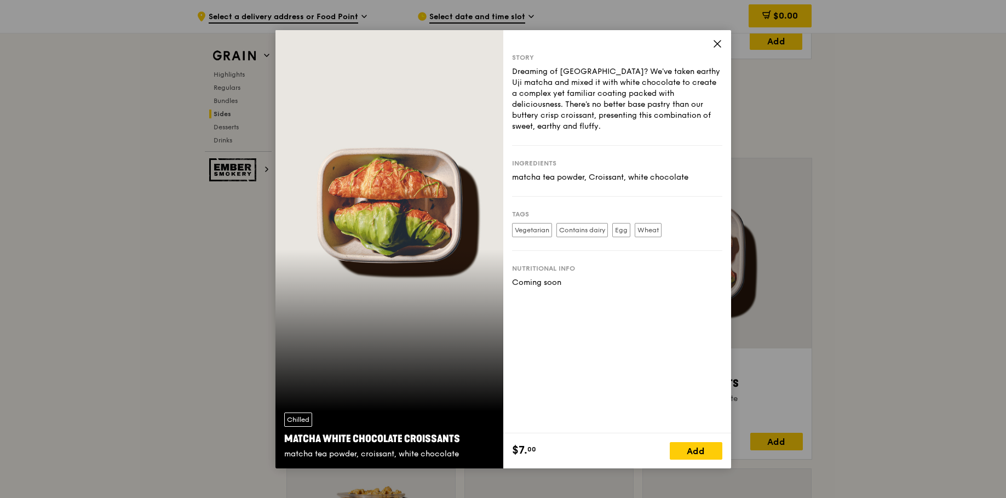
click at [721, 41] on icon at bounding box center [717, 44] width 10 height 10
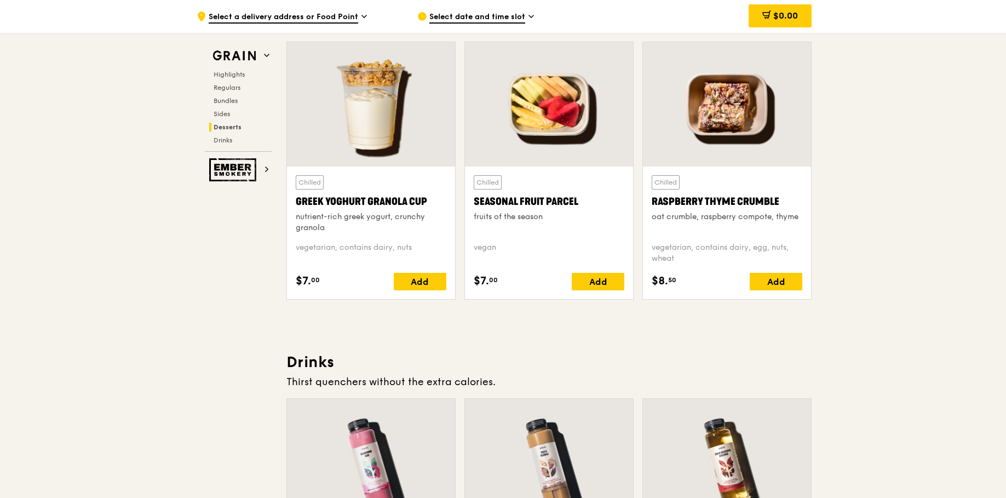
scroll to position [3490, 0]
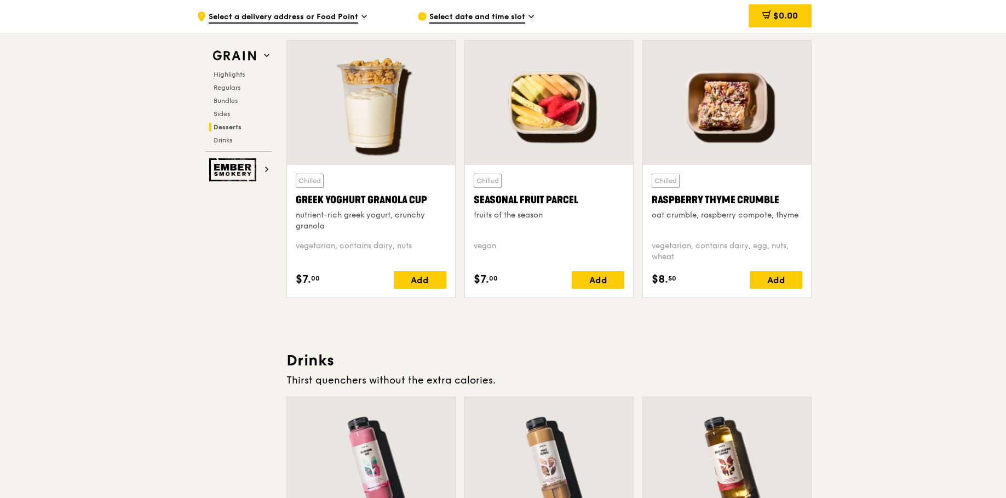
click at [368, 90] on div at bounding box center [371, 103] width 168 height 124
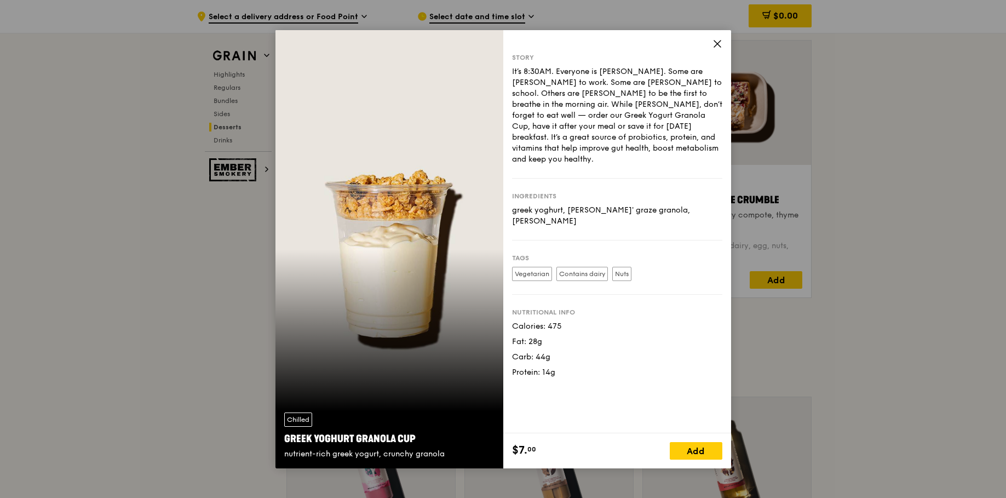
click at [719, 42] on icon at bounding box center [717, 44] width 10 height 10
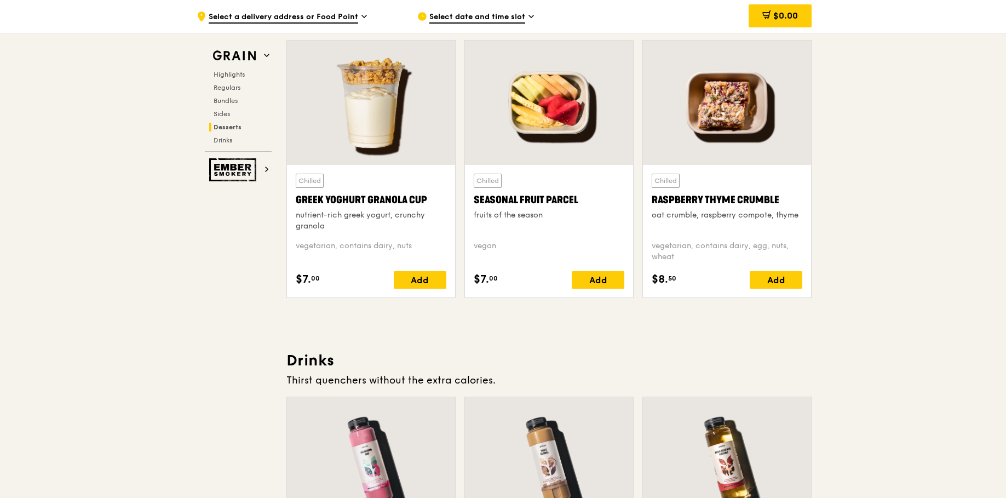
click at [379, 122] on div at bounding box center [371, 103] width 168 height 124
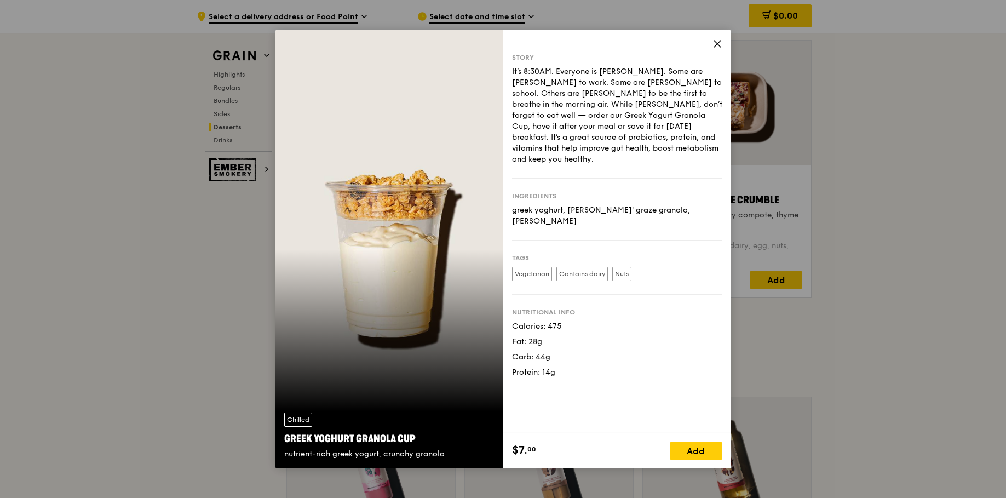
click at [717, 42] on icon at bounding box center [717, 44] width 10 height 10
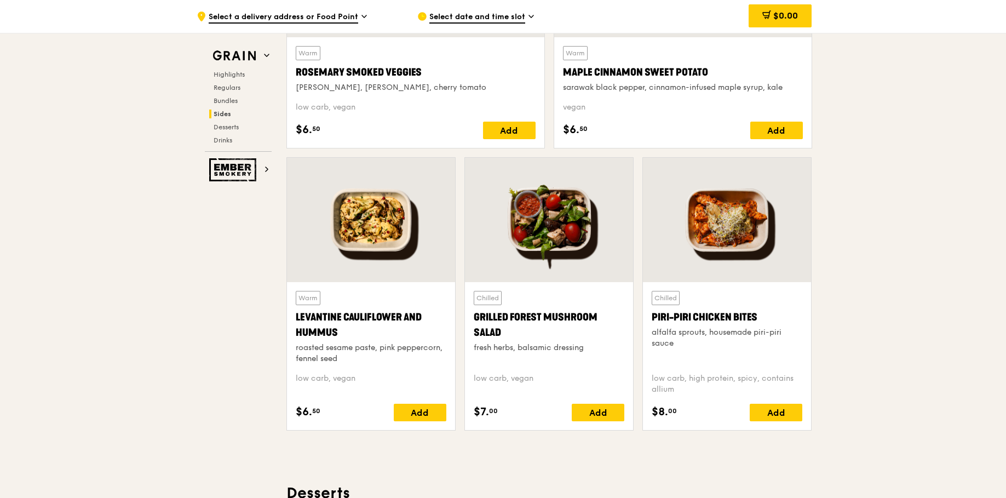
scroll to position [2690, 0]
click at [379, 240] on div at bounding box center [371, 220] width 168 height 124
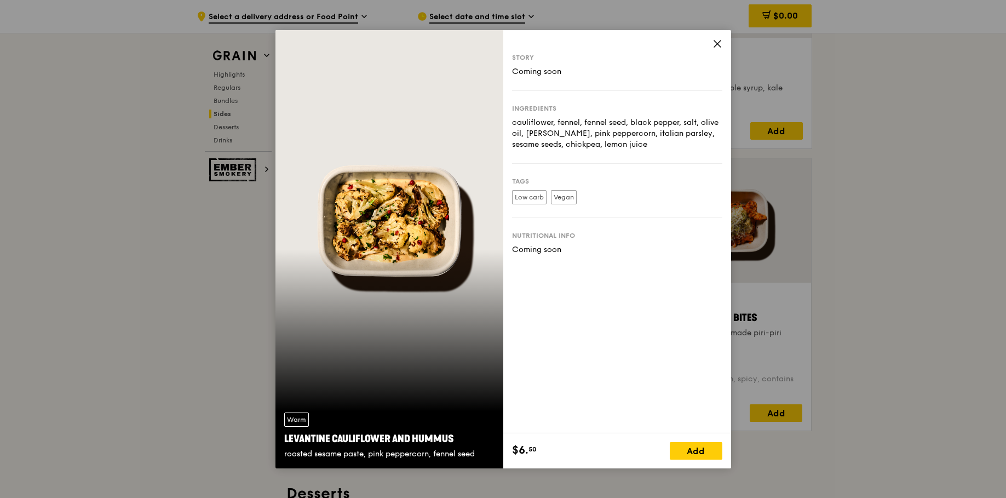
click at [719, 44] on icon at bounding box center [717, 44] width 10 height 10
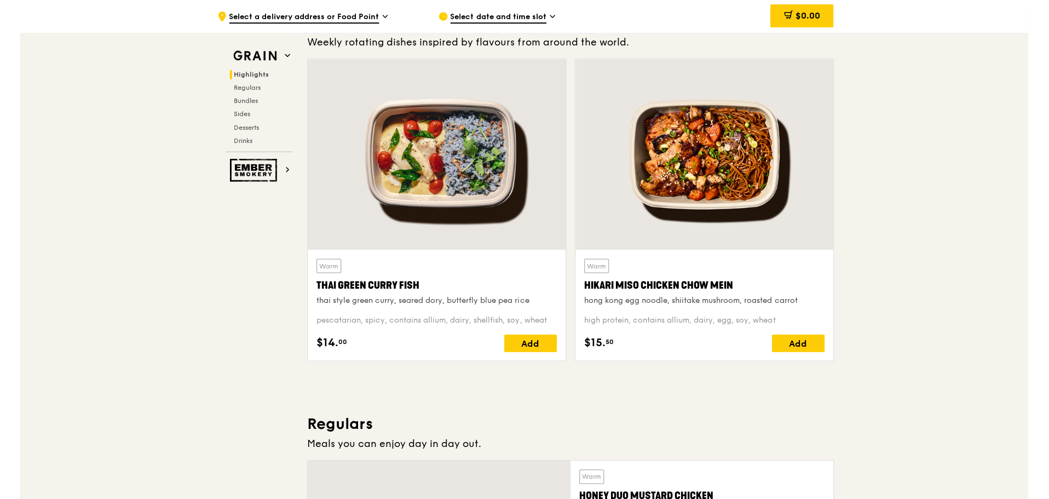
scroll to position [0, 0]
